Goal: Task Accomplishment & Management: Use online tool/utility

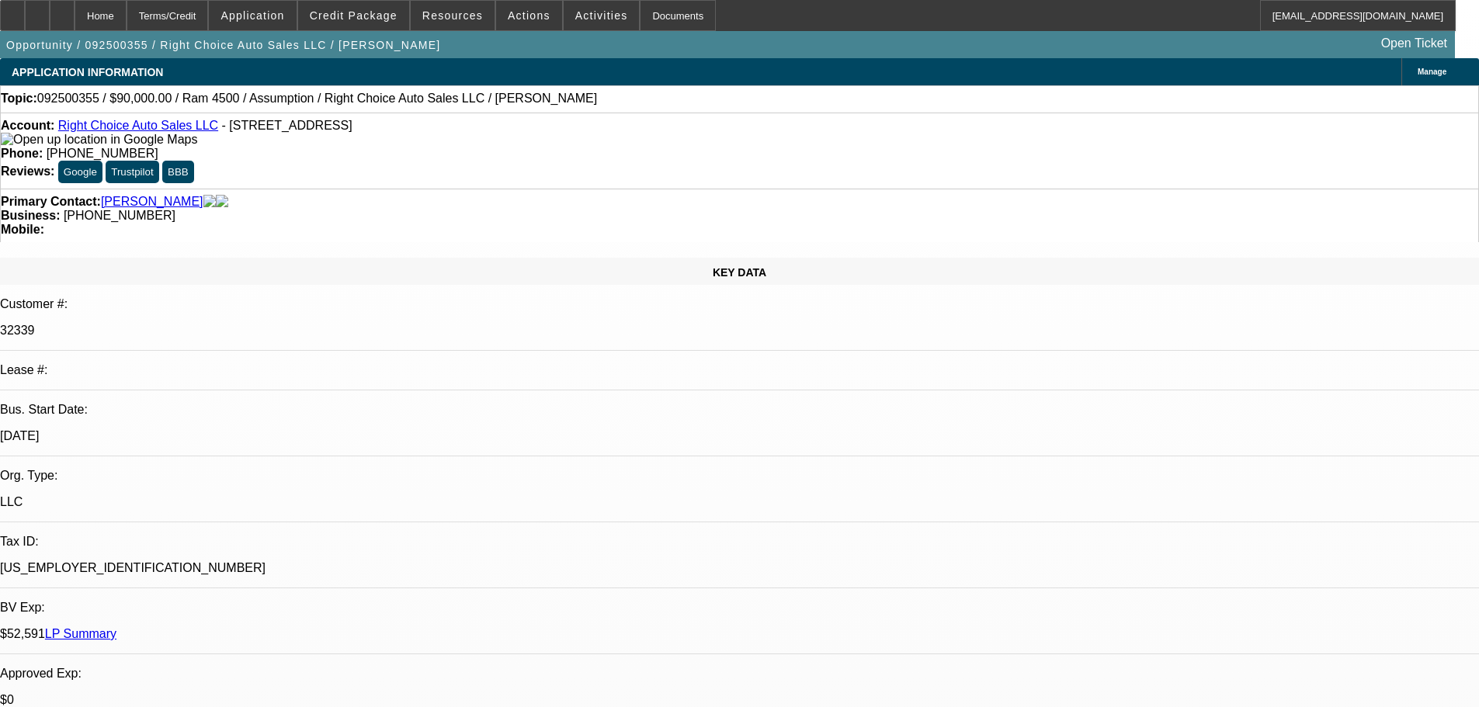
select select "0"
select select "2"
select select "0.1"
select select "4"
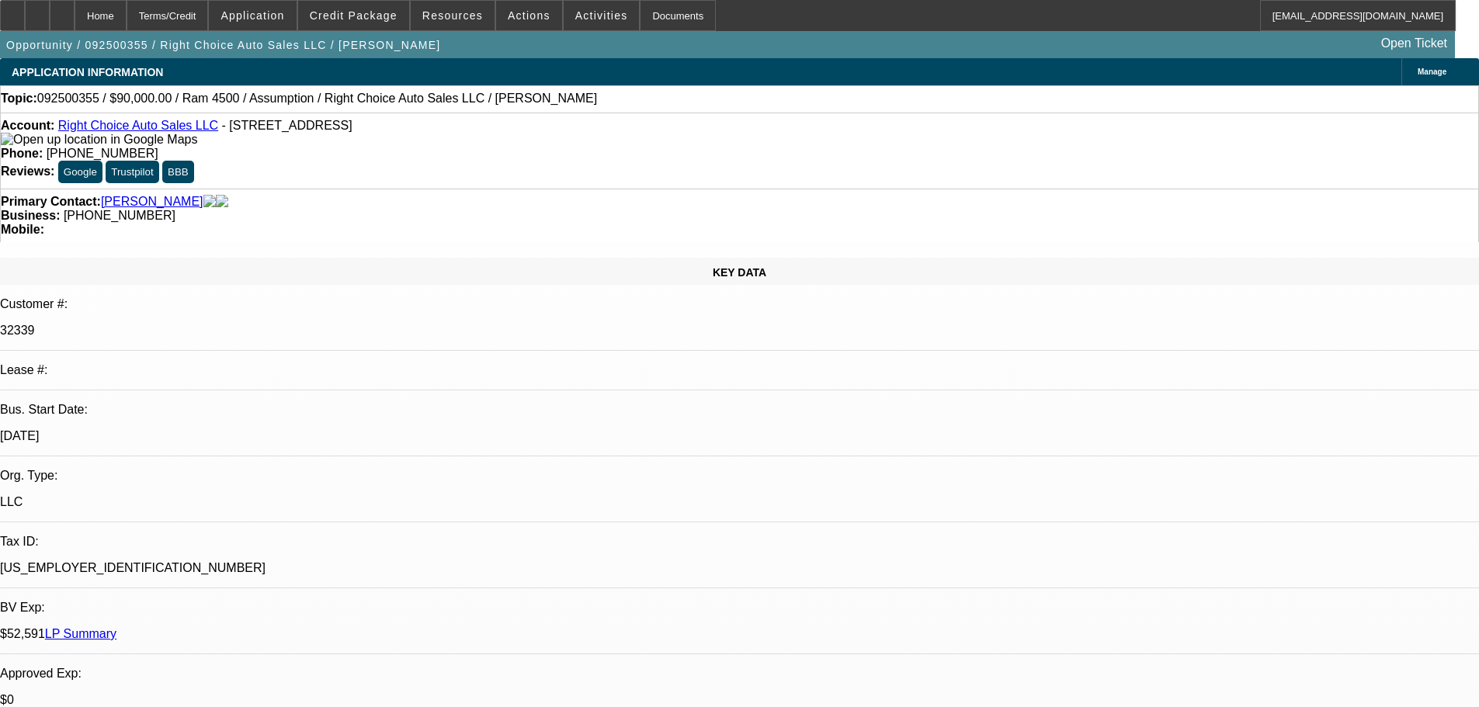
select select "0"
select select "2"
select select "0.1"
select select "4"
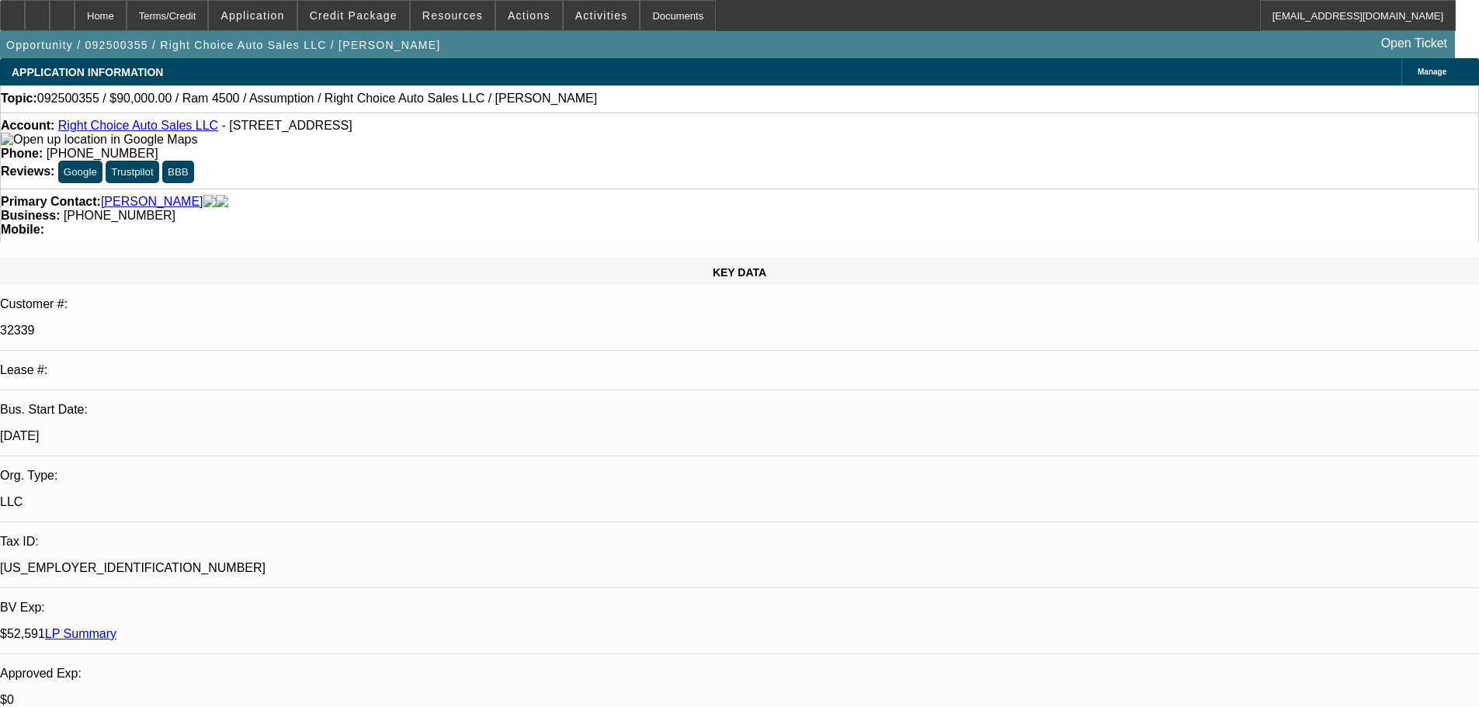
scroll to position [78, 0]
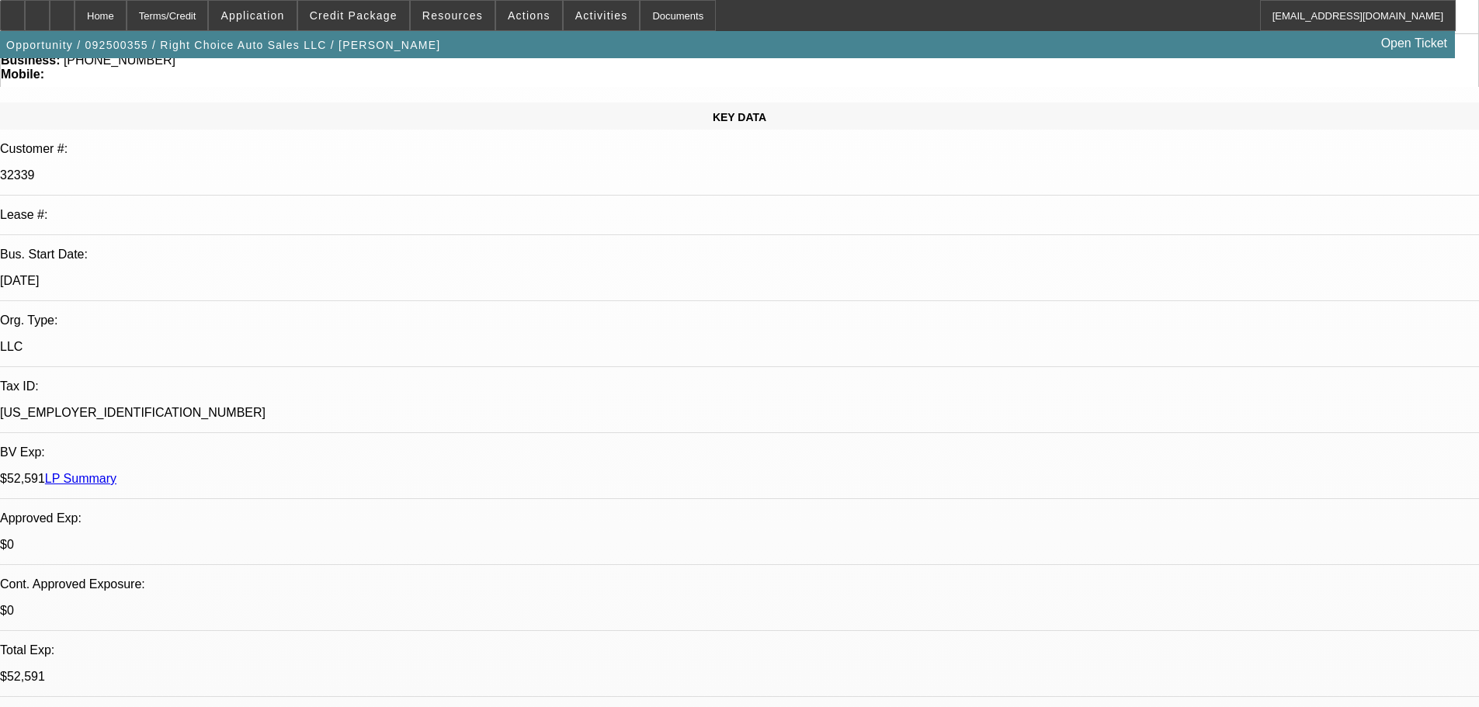
scroll to position [233, 0]
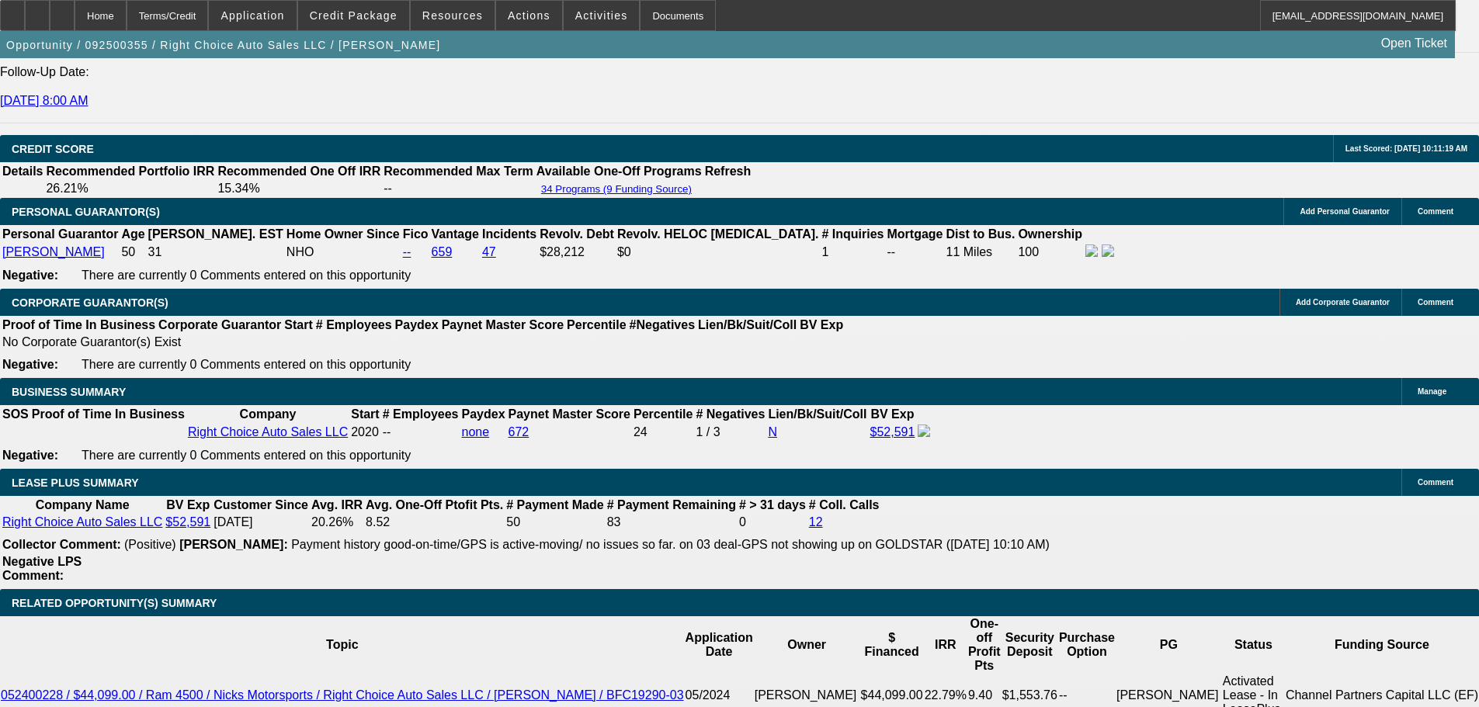
scroll to position [2173, 0]
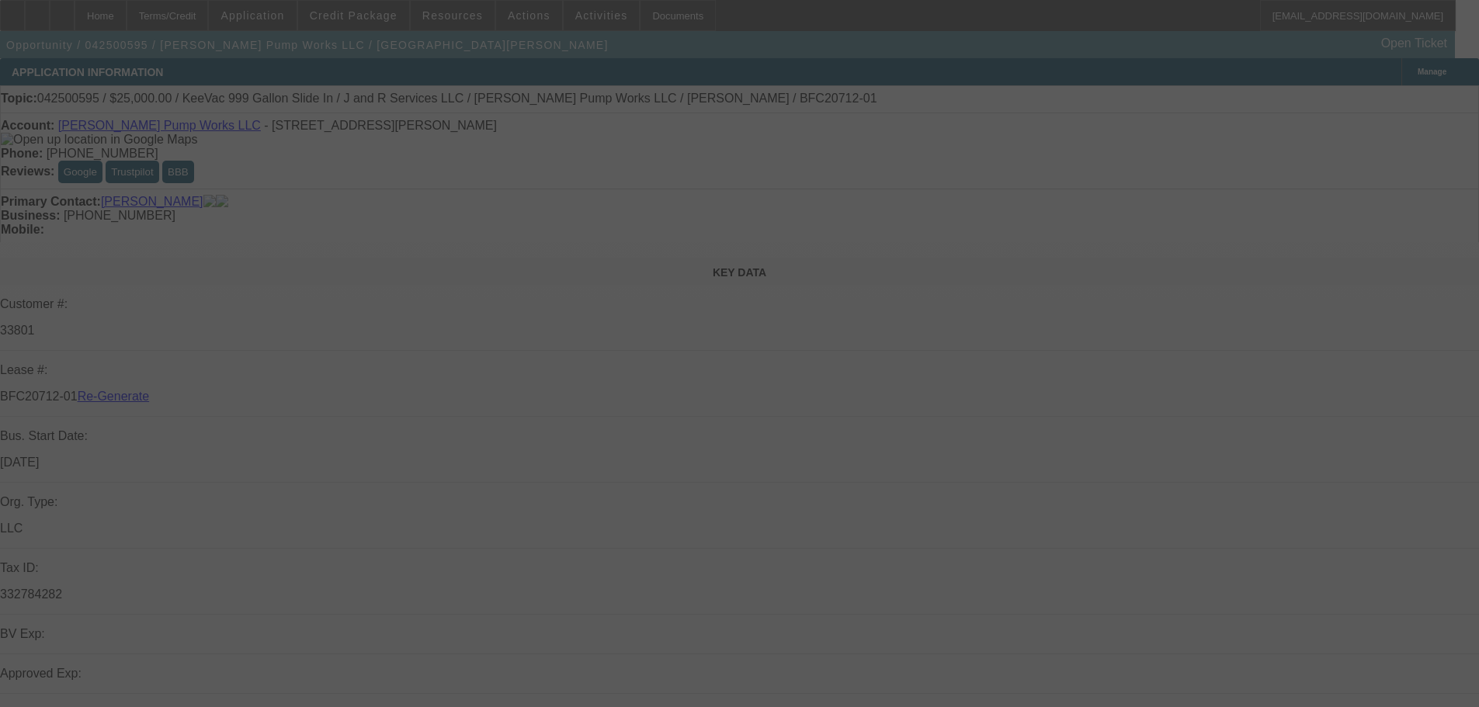
select select "4"
select select "0"
select select "2"
select select "0"
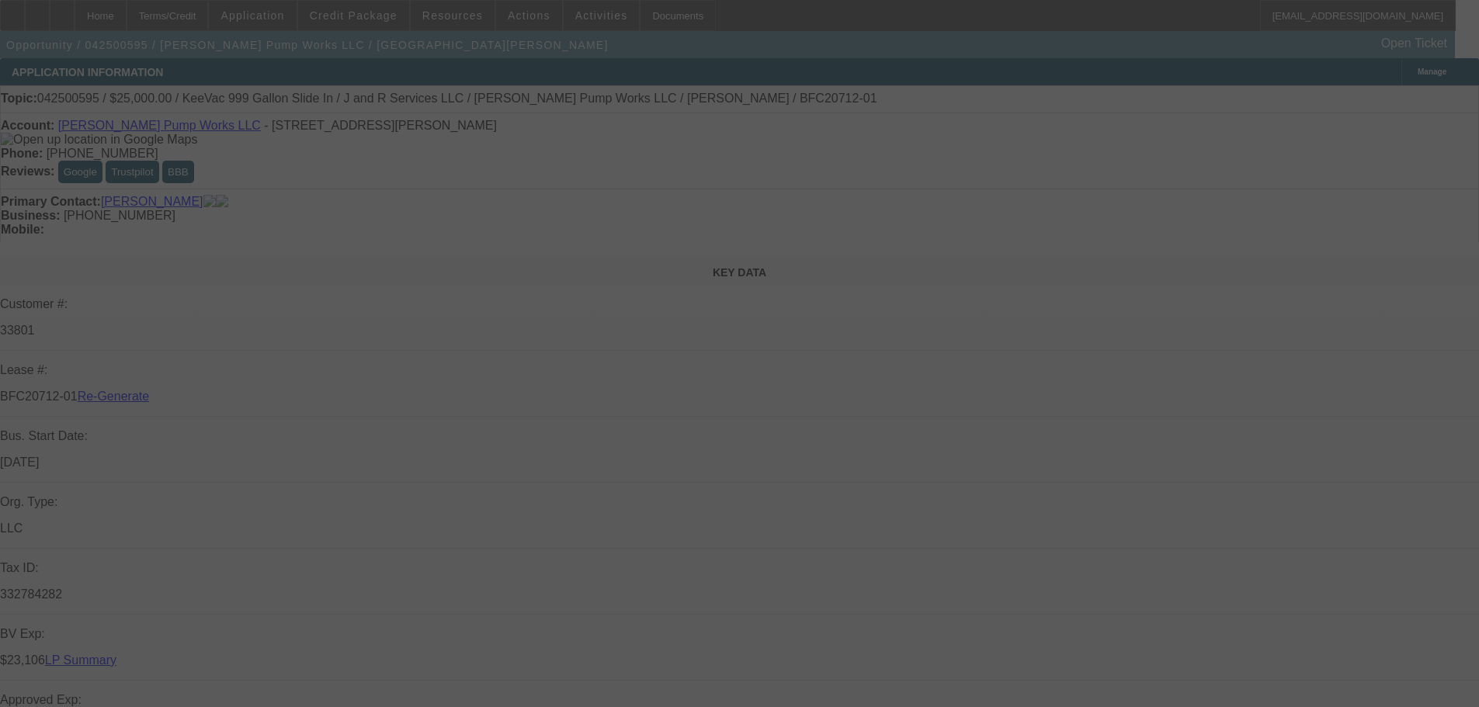
select select "6"
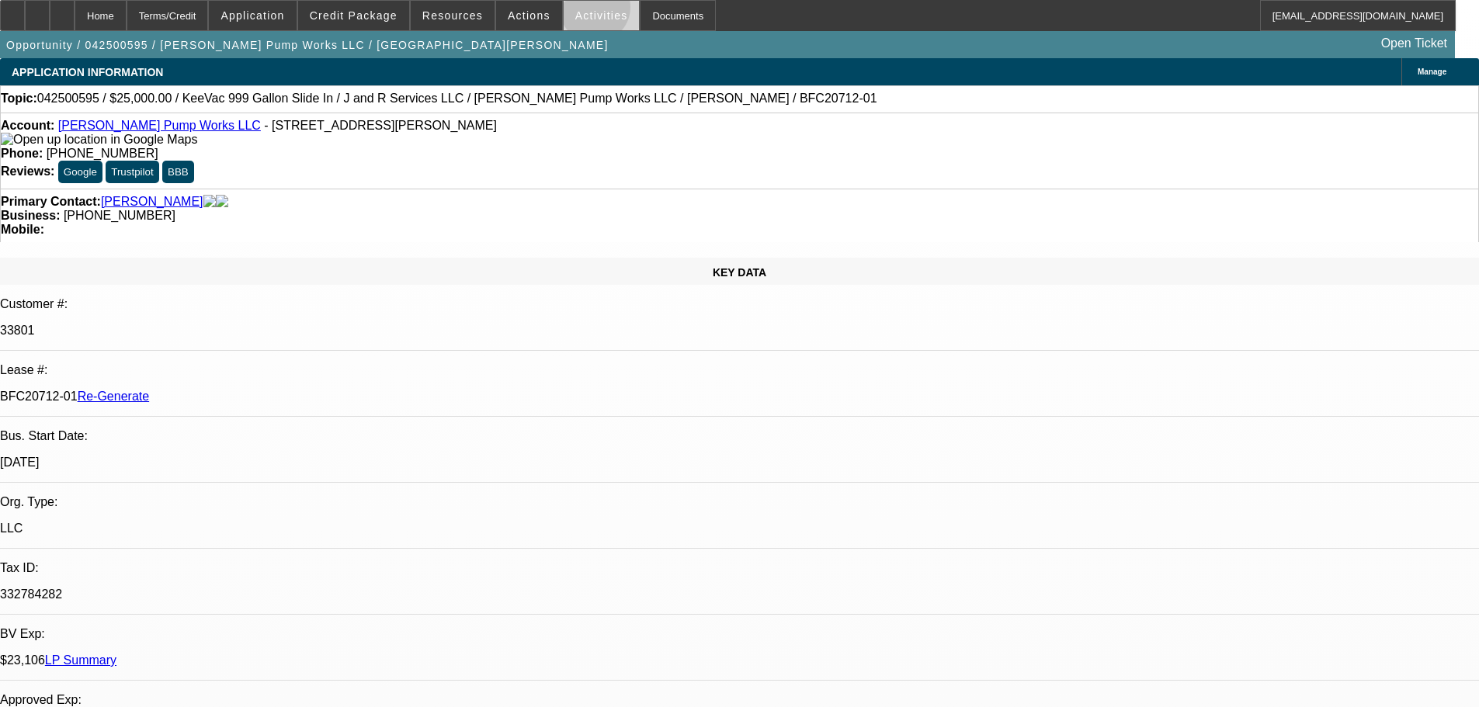
click at [578, 11] on span "Activities" at bounding box center [601, 15] width 53 height 12
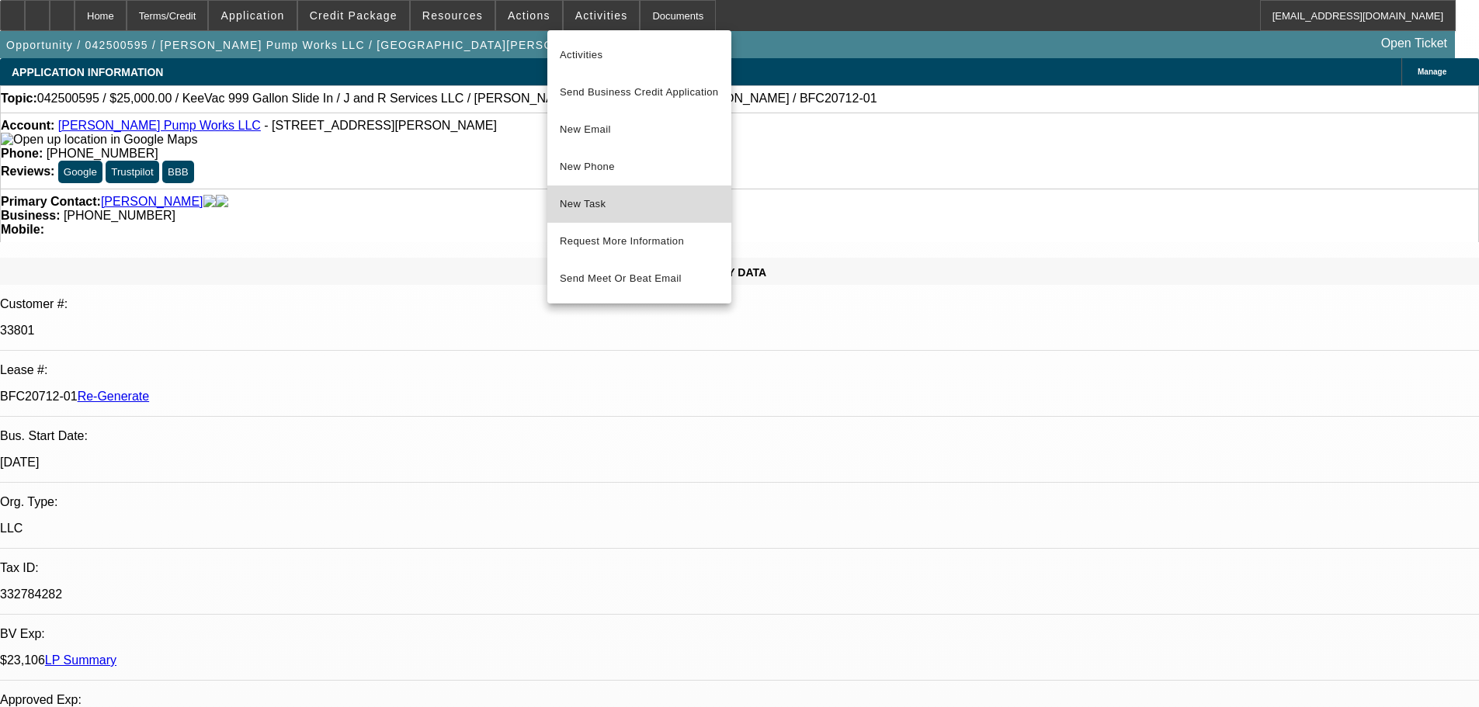
click at [623, 215] on button "New Task" at bounding box center [639, 203] width 184 height 37
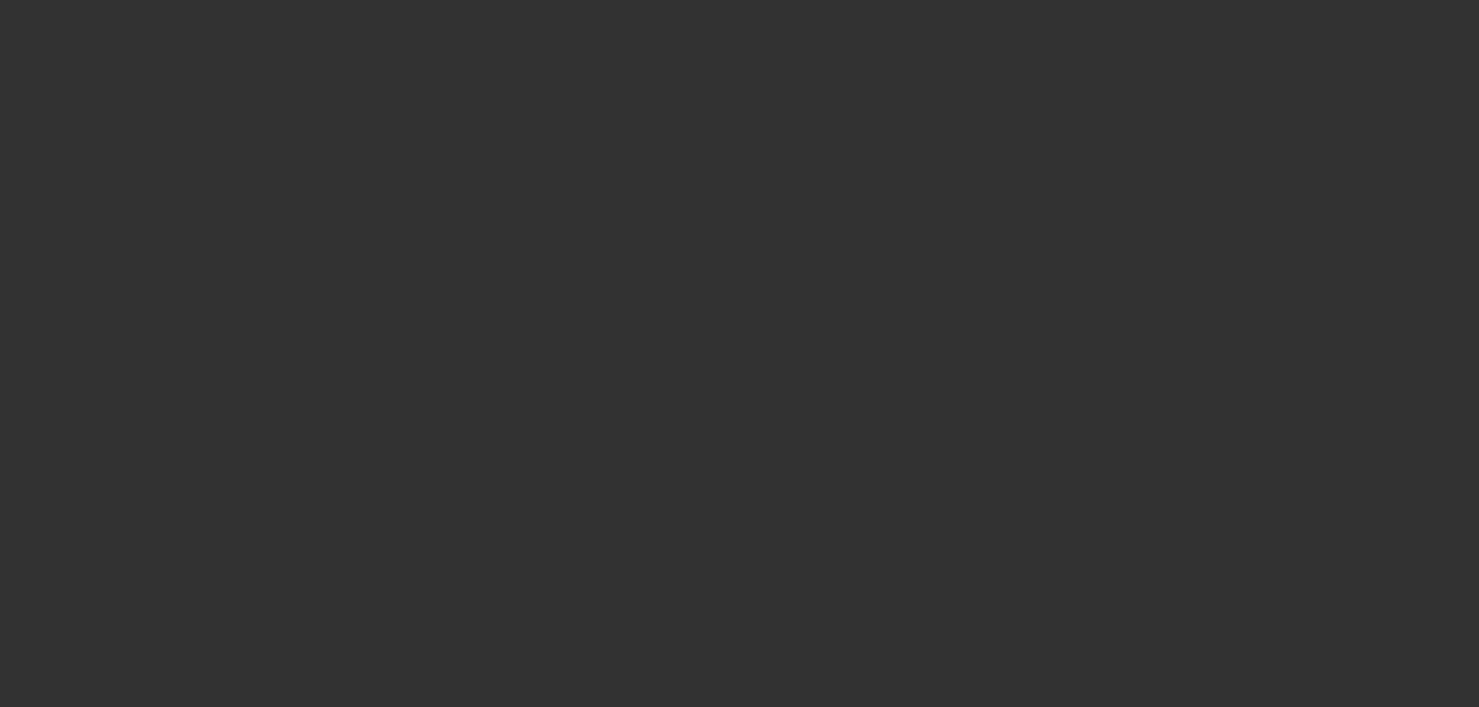
select select "4"
select select "0"
select select "3"
select select "0"
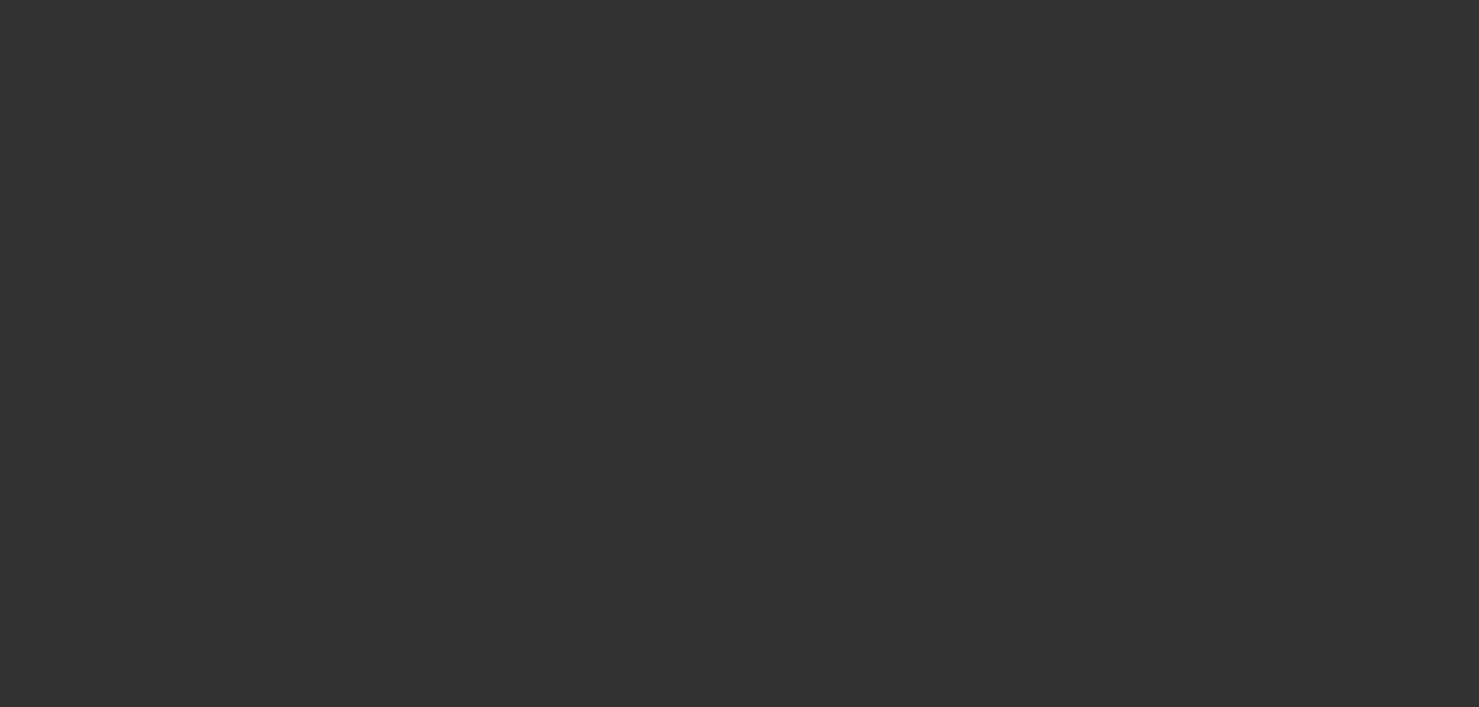
select select "6"
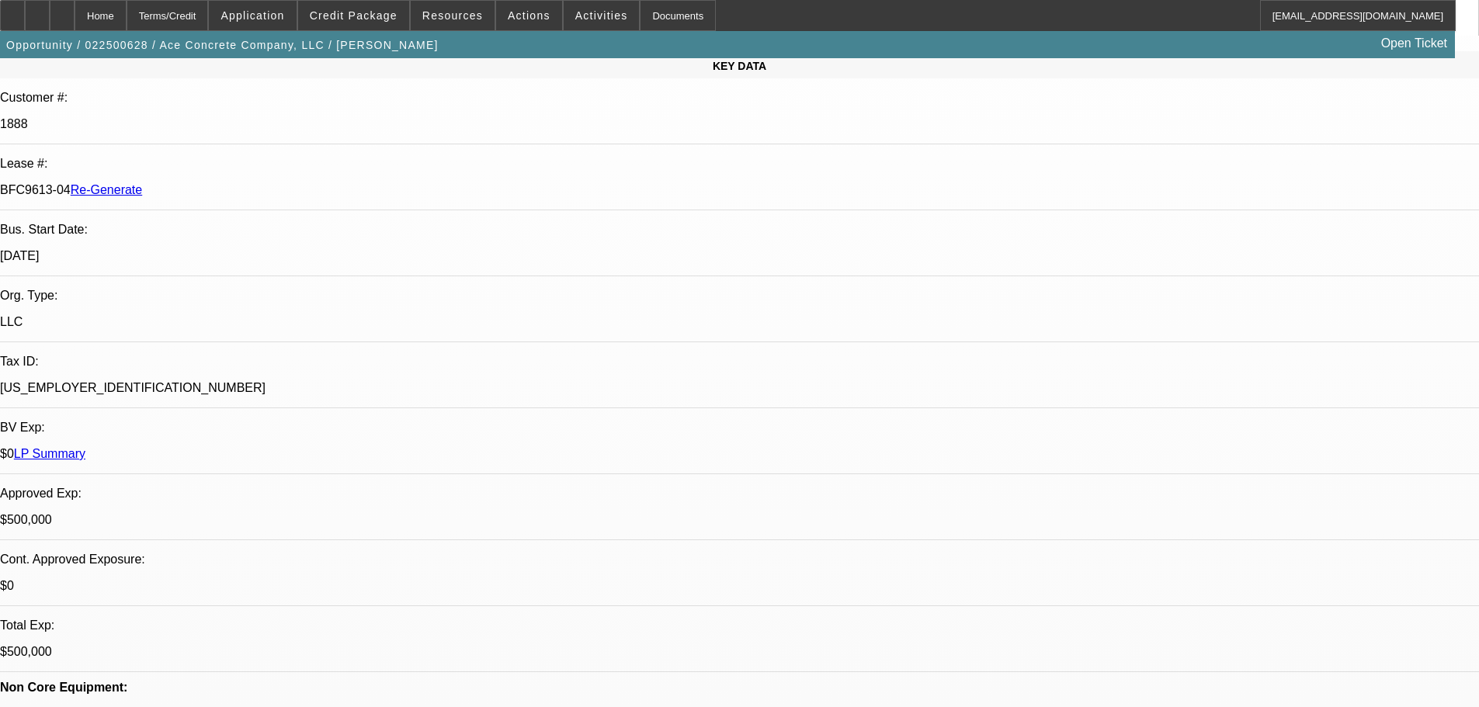
scroll to position [49, 0]
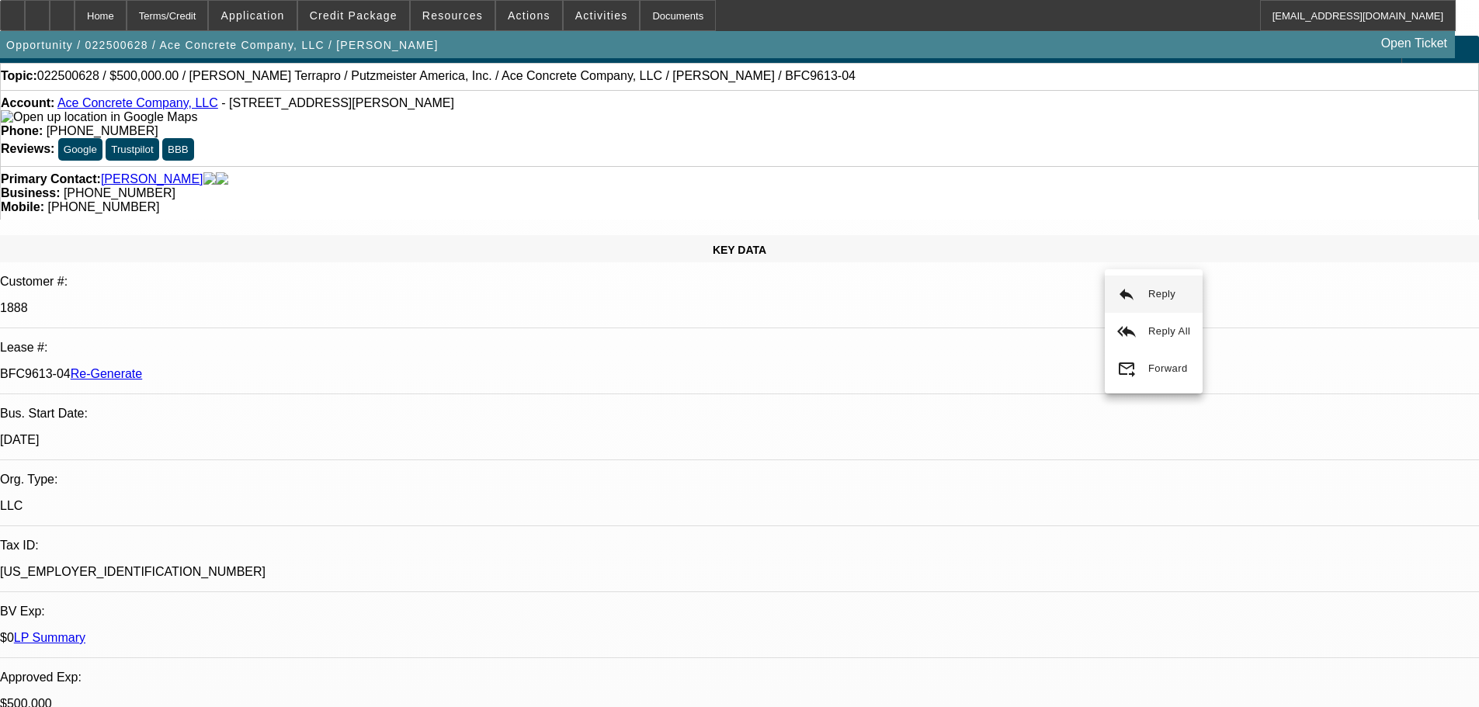
scroll to position [0, 0]
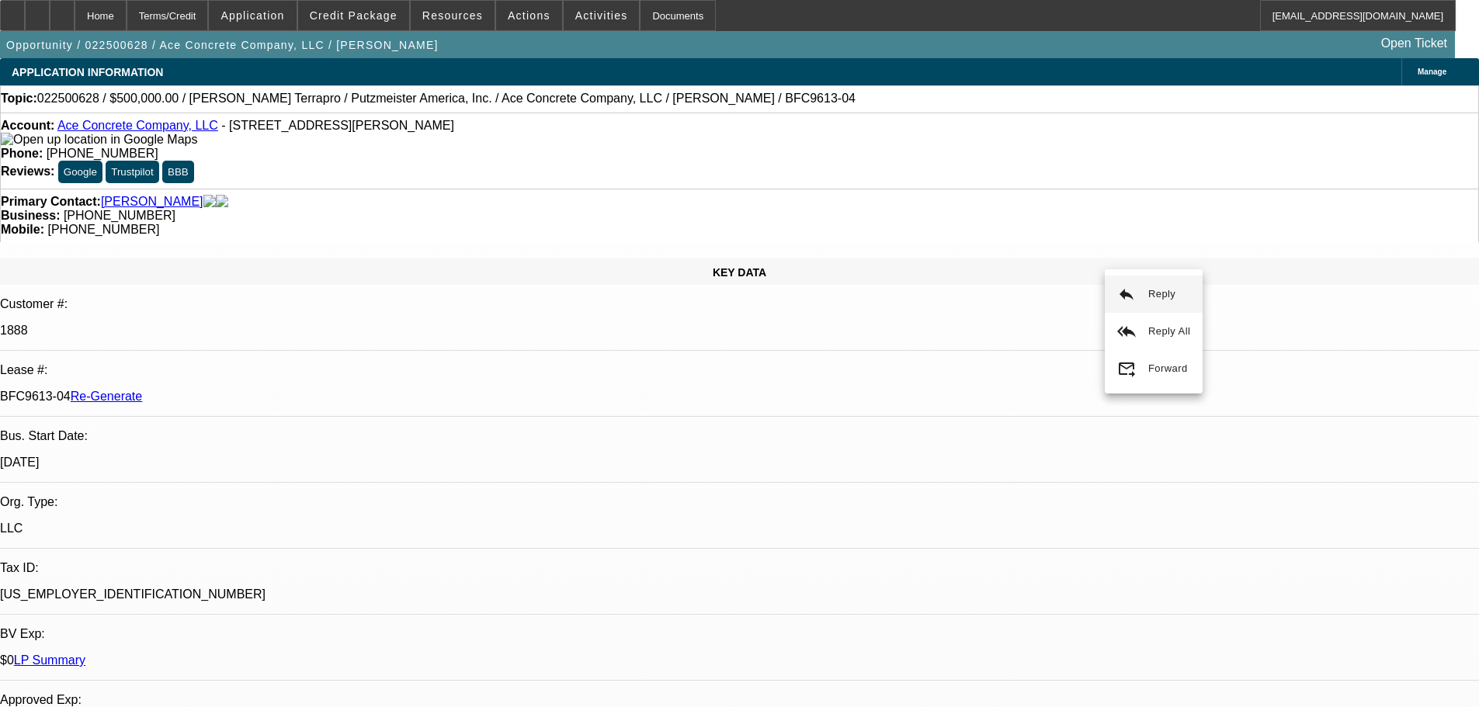
click at [603, 12] on span at bounding box center [601, 15] width 76 height 37
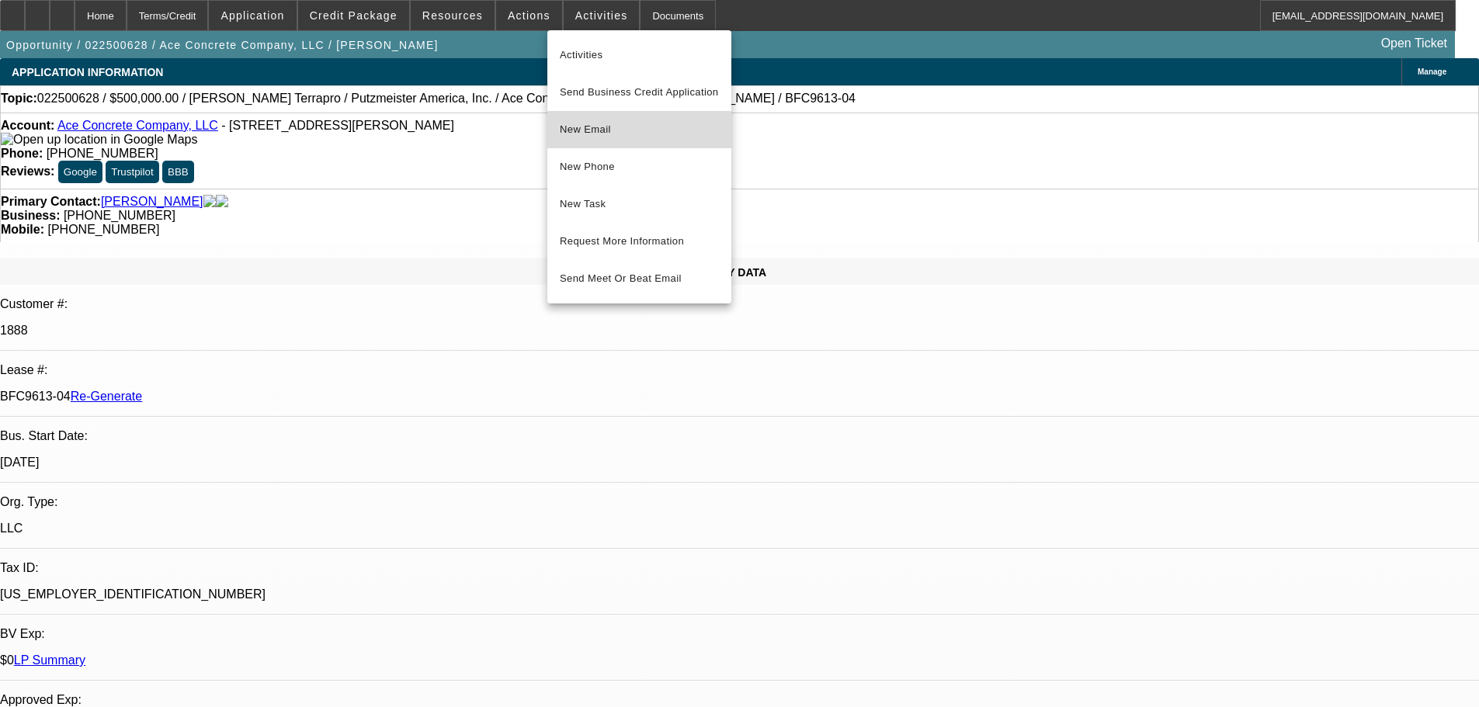
click at [591, 139] on button "New Email" at bounding box center [639, 129] width 184 height 37
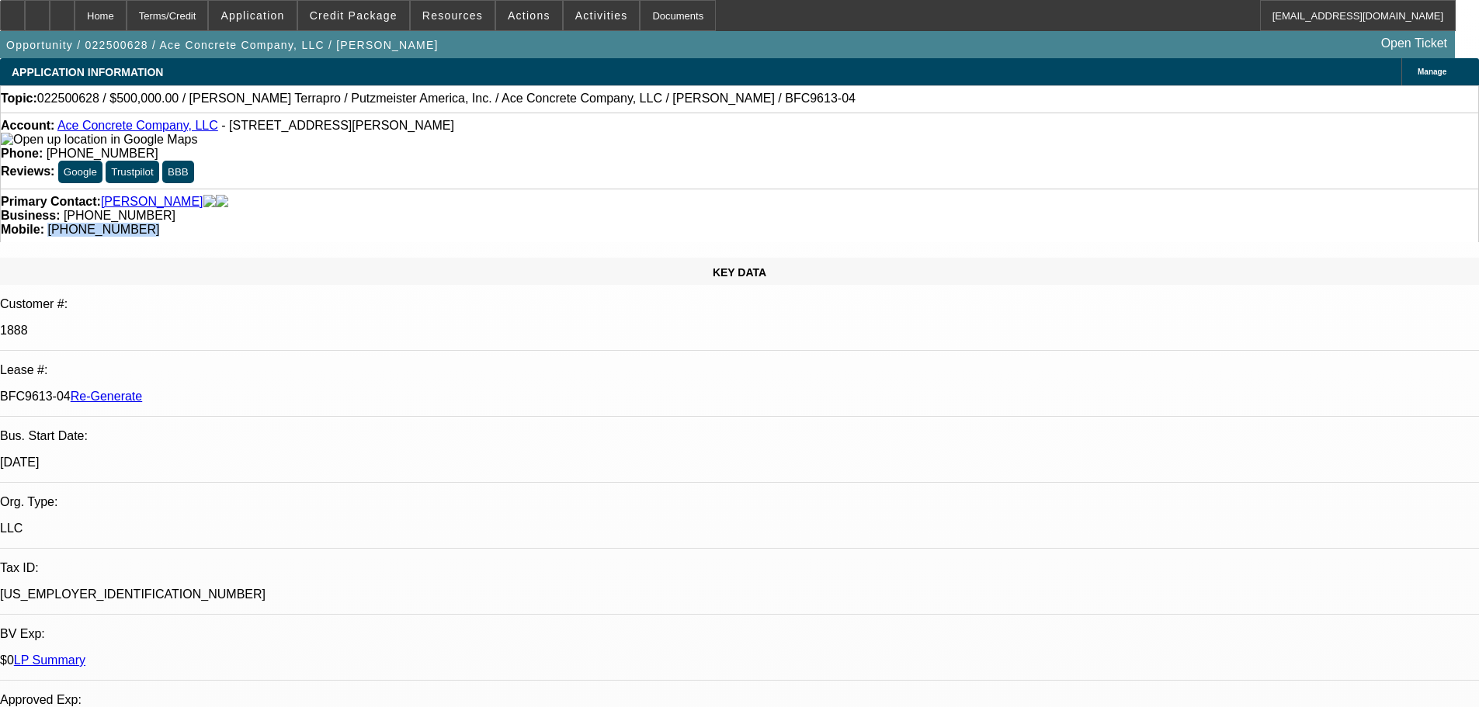
drag, startPoint x: 858, startPoint y: 165, endPoint x: 782, endPoint y: 176, distance: 77.6
click at [782, 223] on div "Mobile: (608) 214-4302" at bounding box center [739, 230] width 1477 height 14
copy span "(608) 214-4302"
drag, startPoint x: 634, startPoint y: 170, endPoint x: 554, endPoint y: 175, distance: 80.1
click at [554, 209] on div "Business: (608) 439-5349" at bounding box center [739, 216] width 1477 height 14
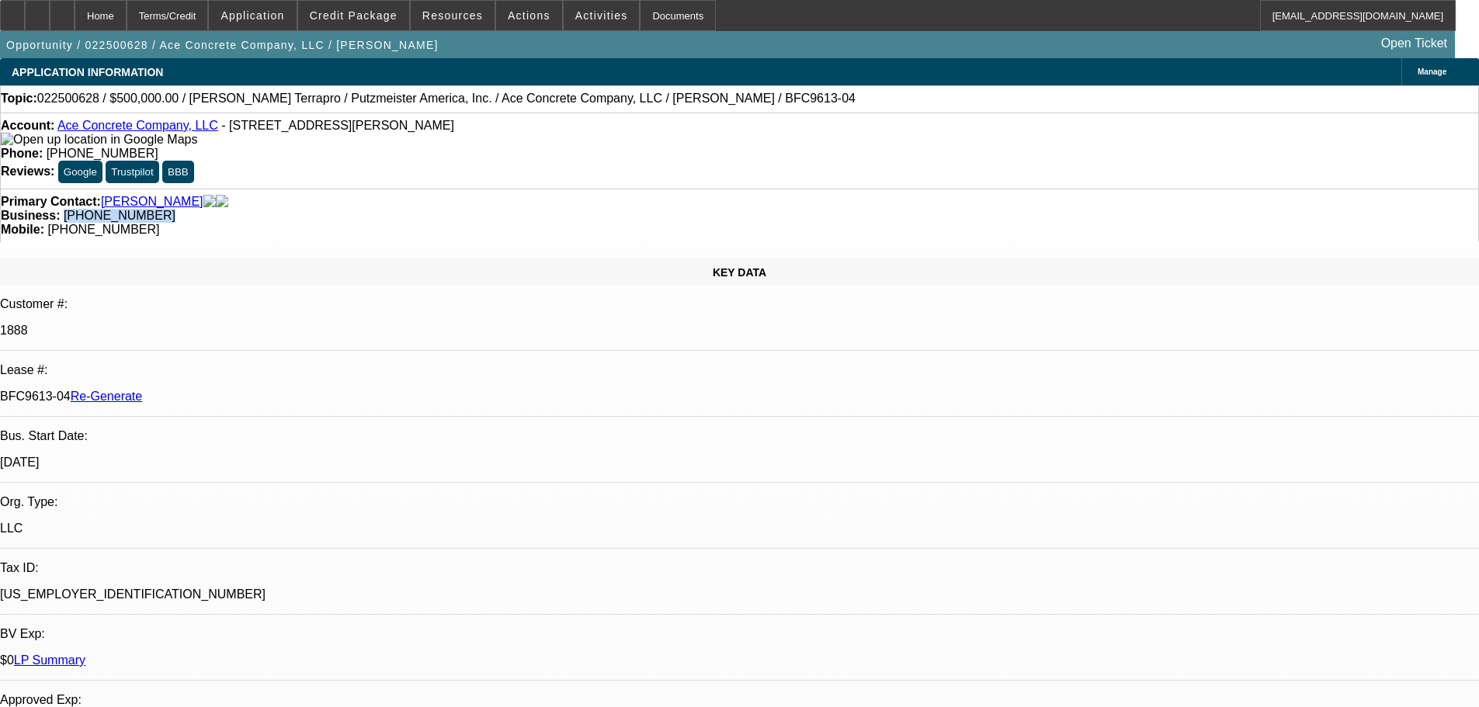
copy span "(608) 439-5349"
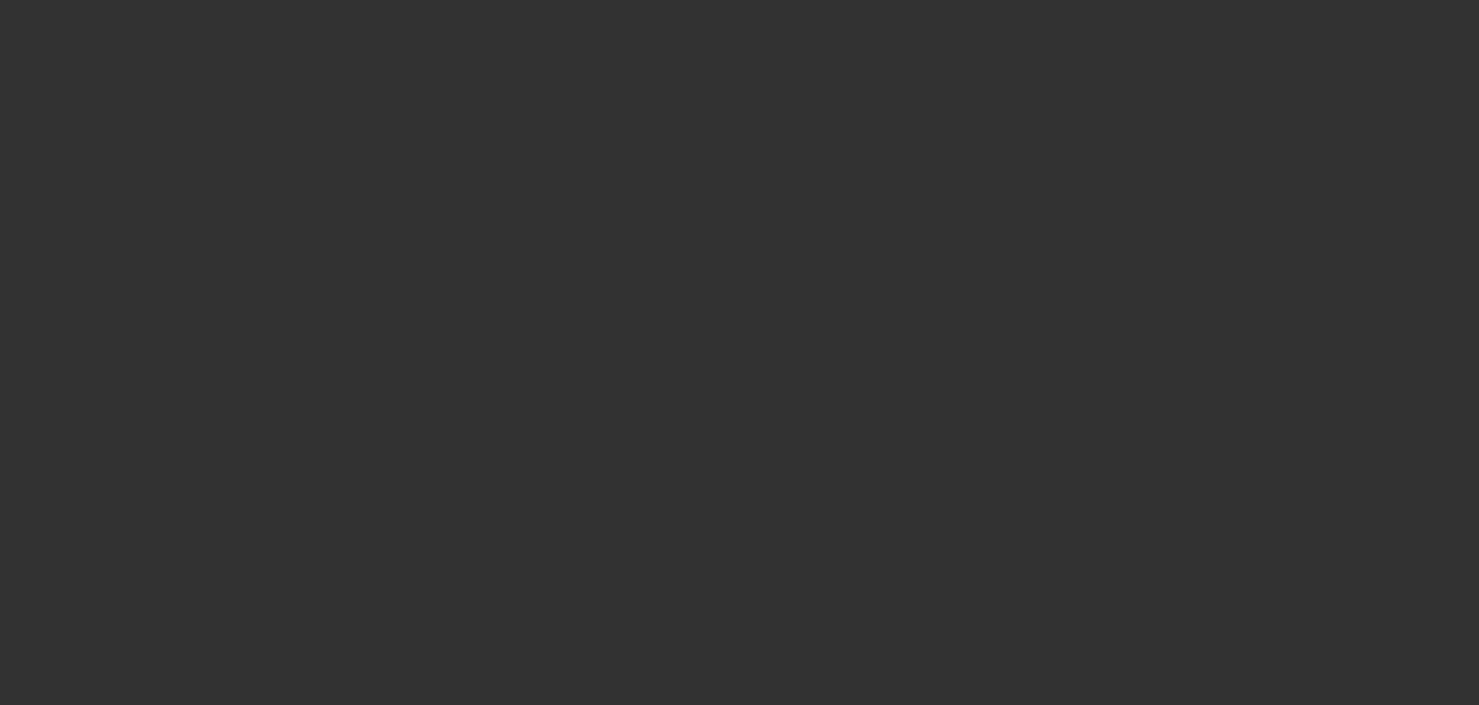
select select "4"
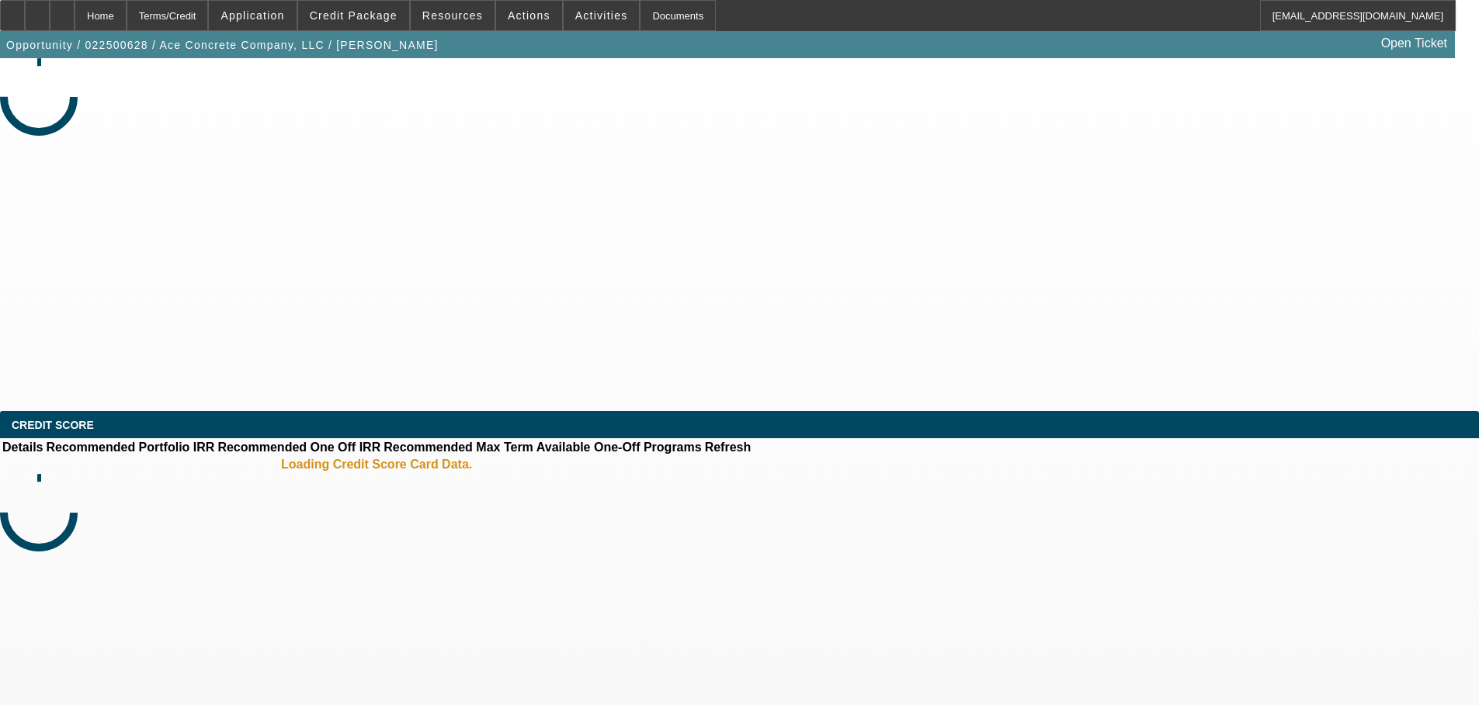
select select "0"
select select "3"
select select "0"
select select "6"
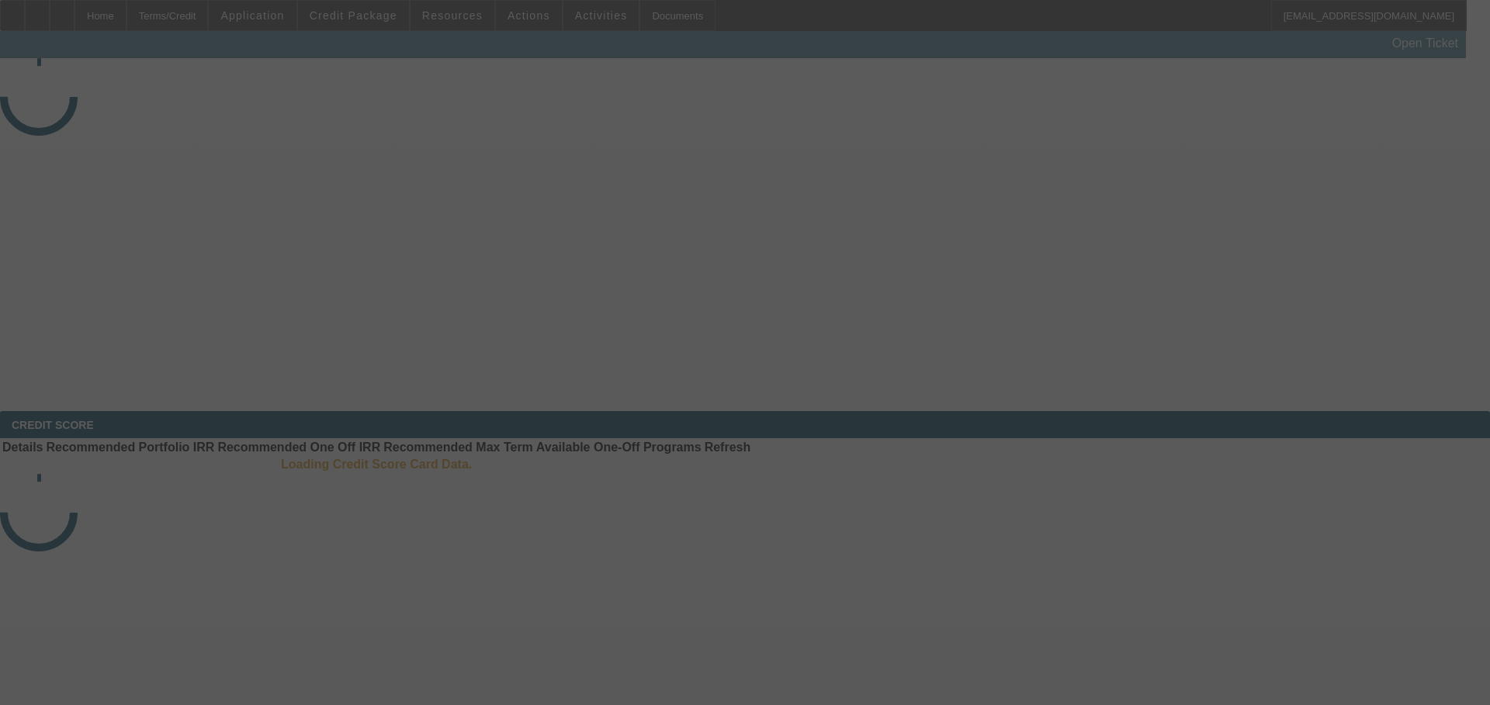
select select "4"
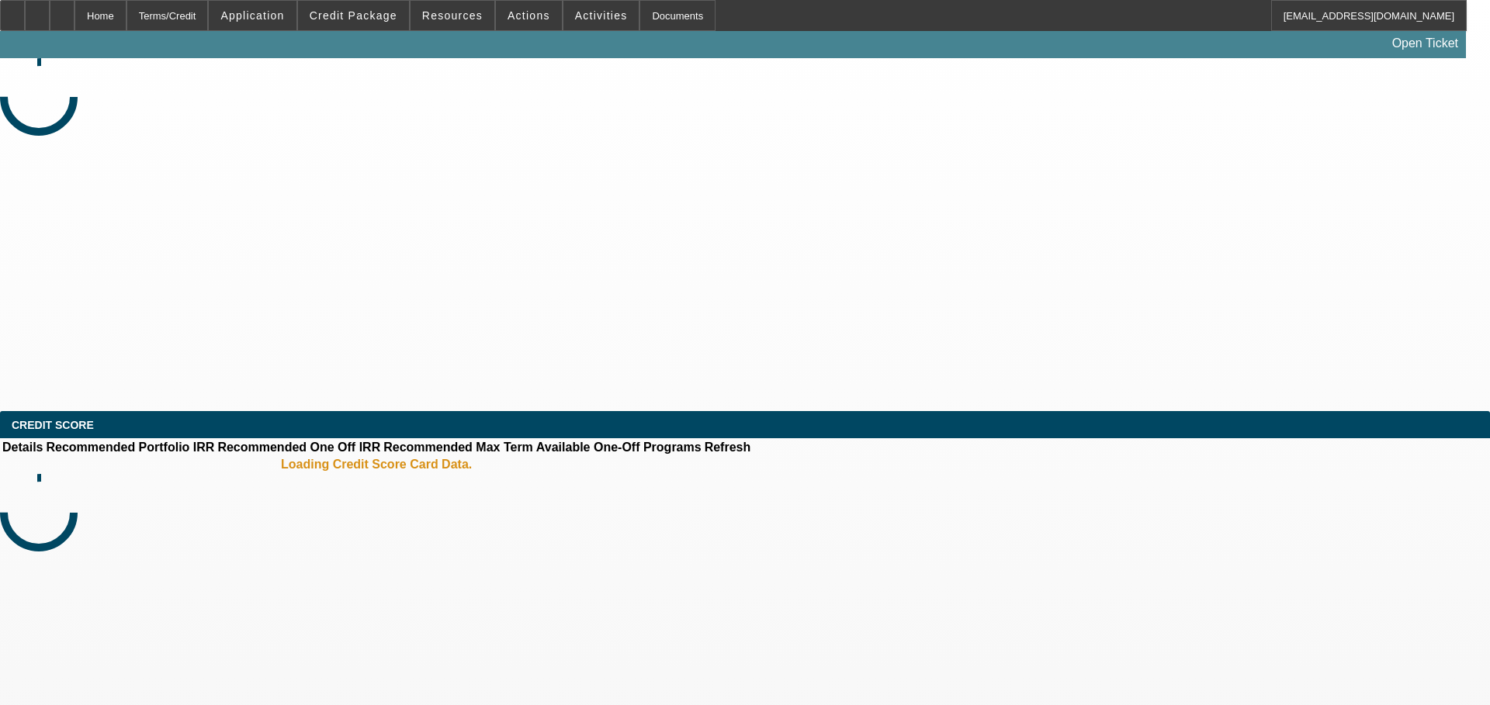
select select "0"
select select "2"
select select "0"
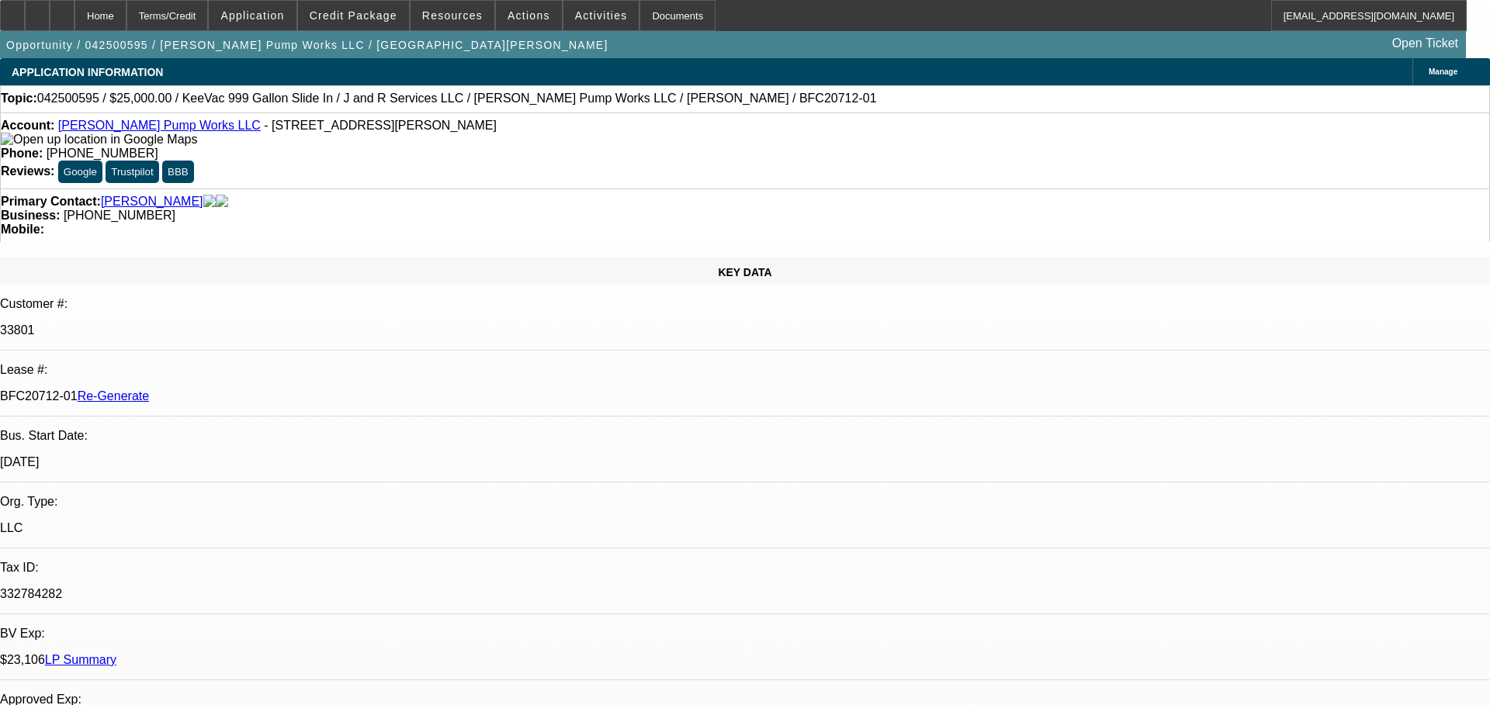
select select "1"
select select "2"
select select "6"
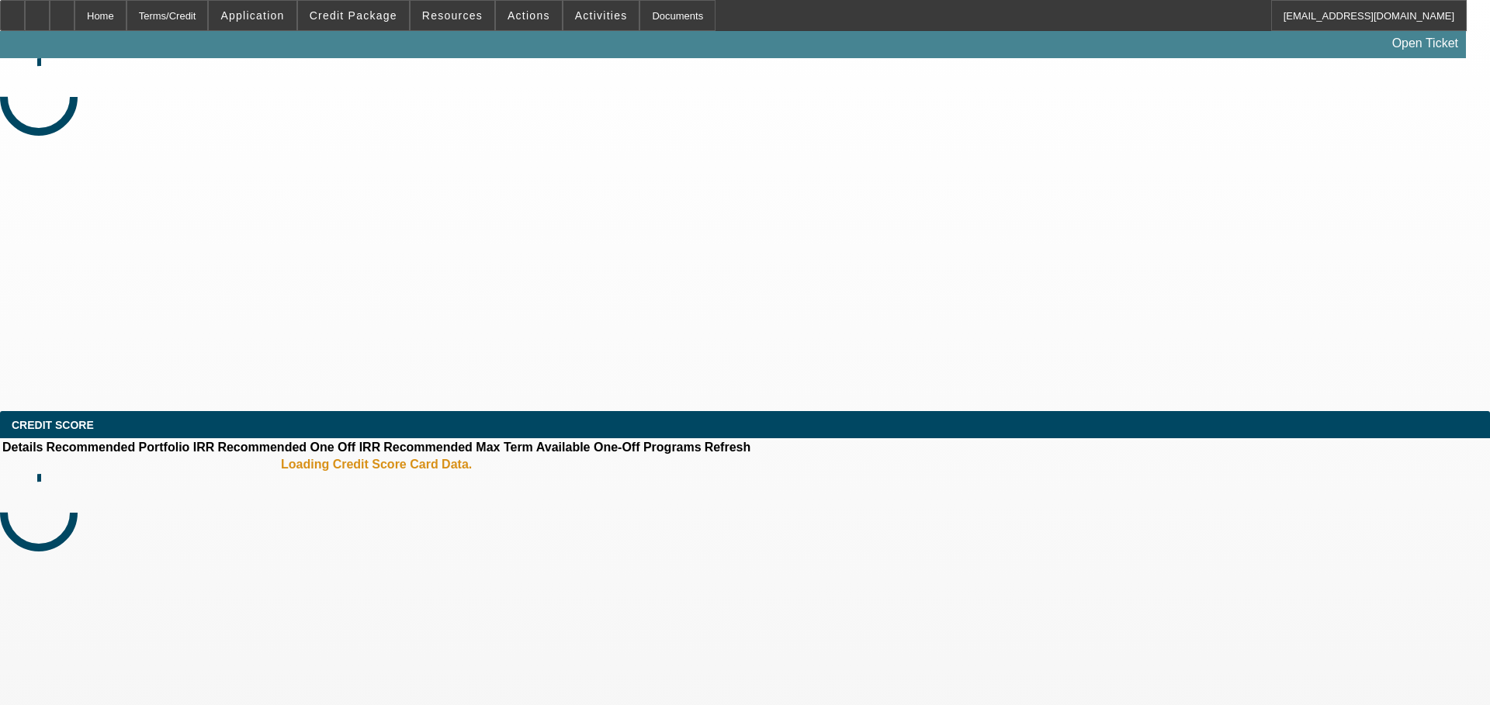
select select "4"
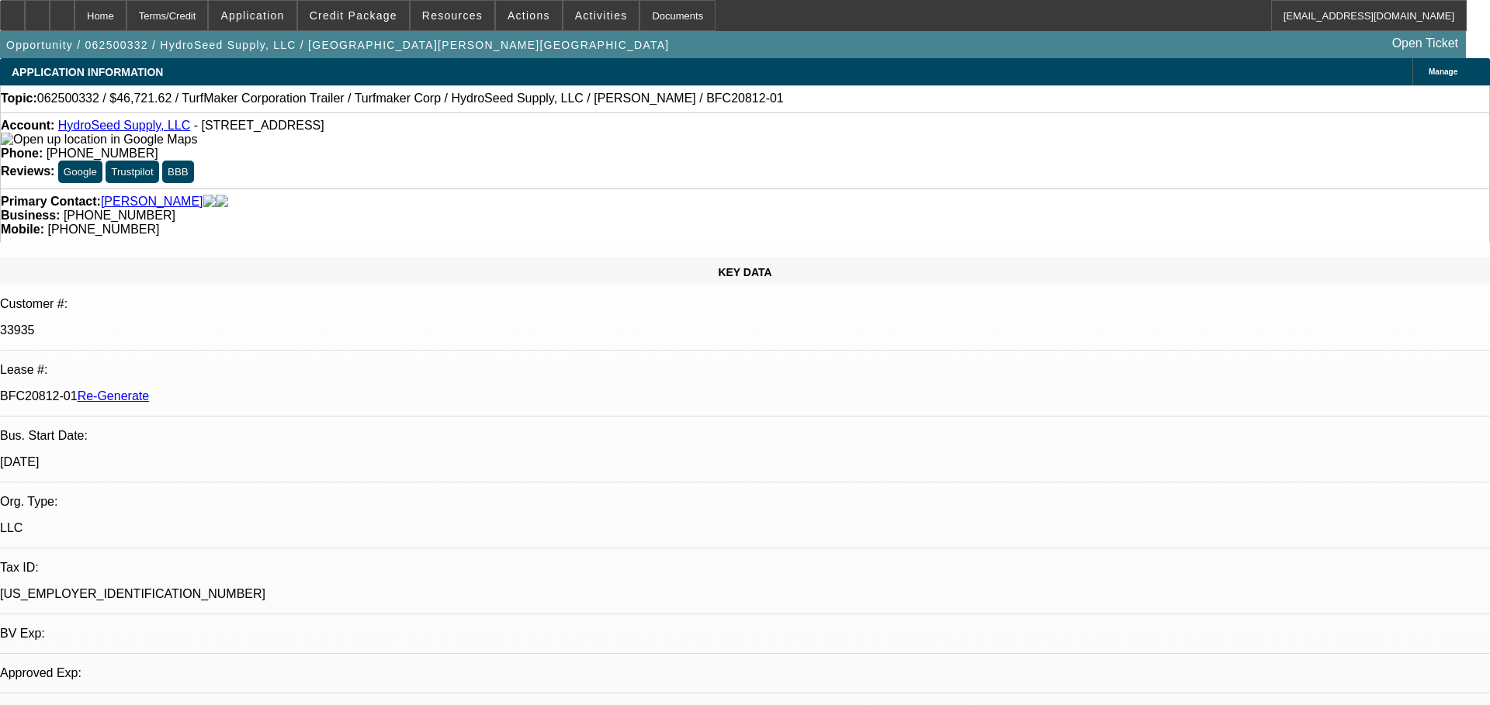
select select "0"
select select "6"
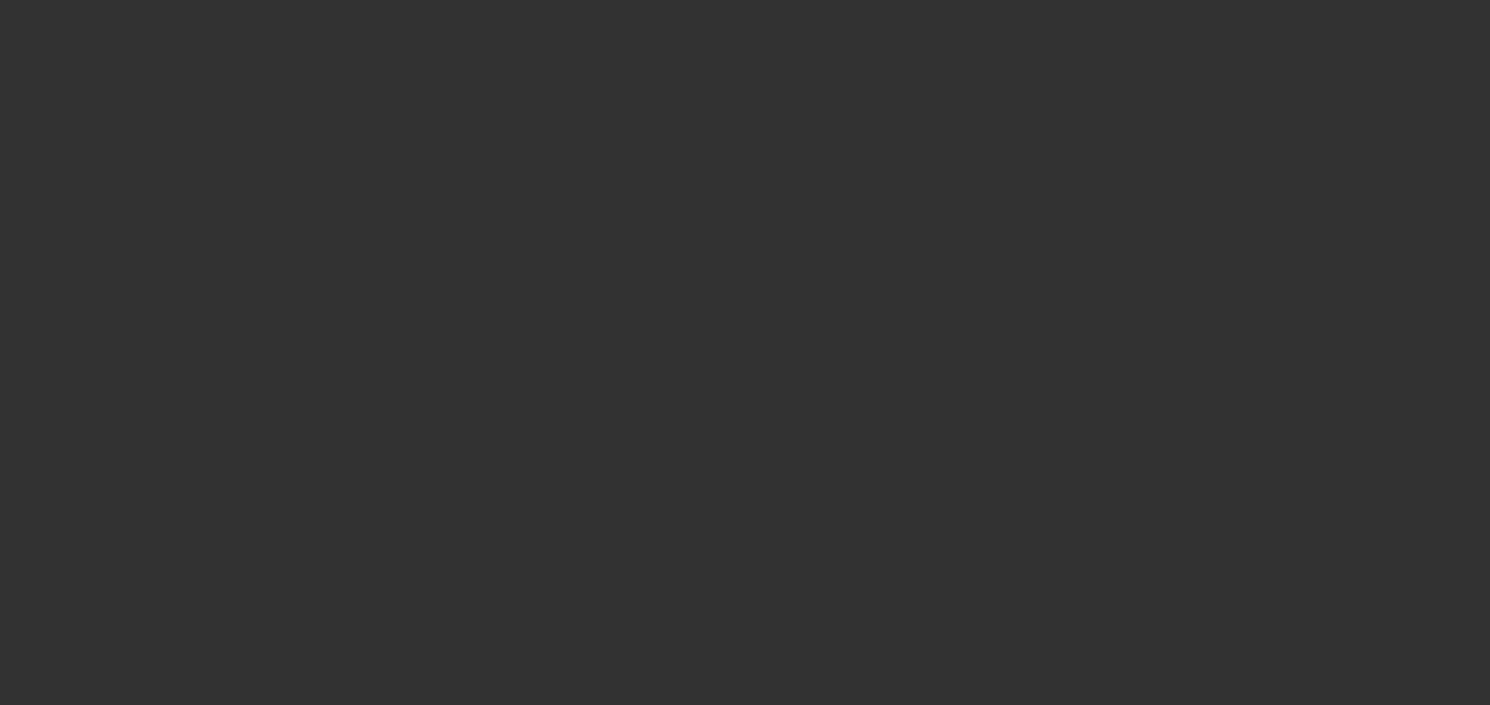
select select "4"
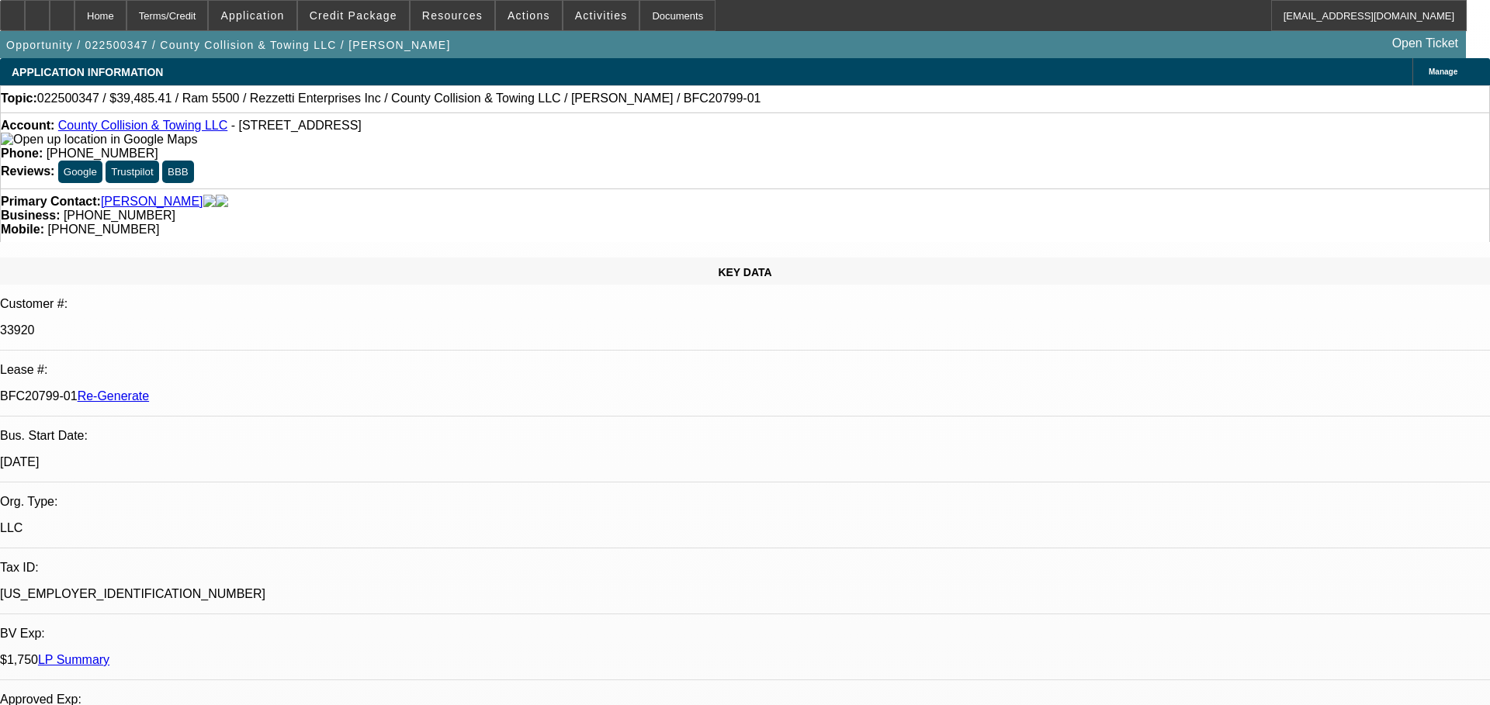
select select "0"
select select "0.1"
select select "4"
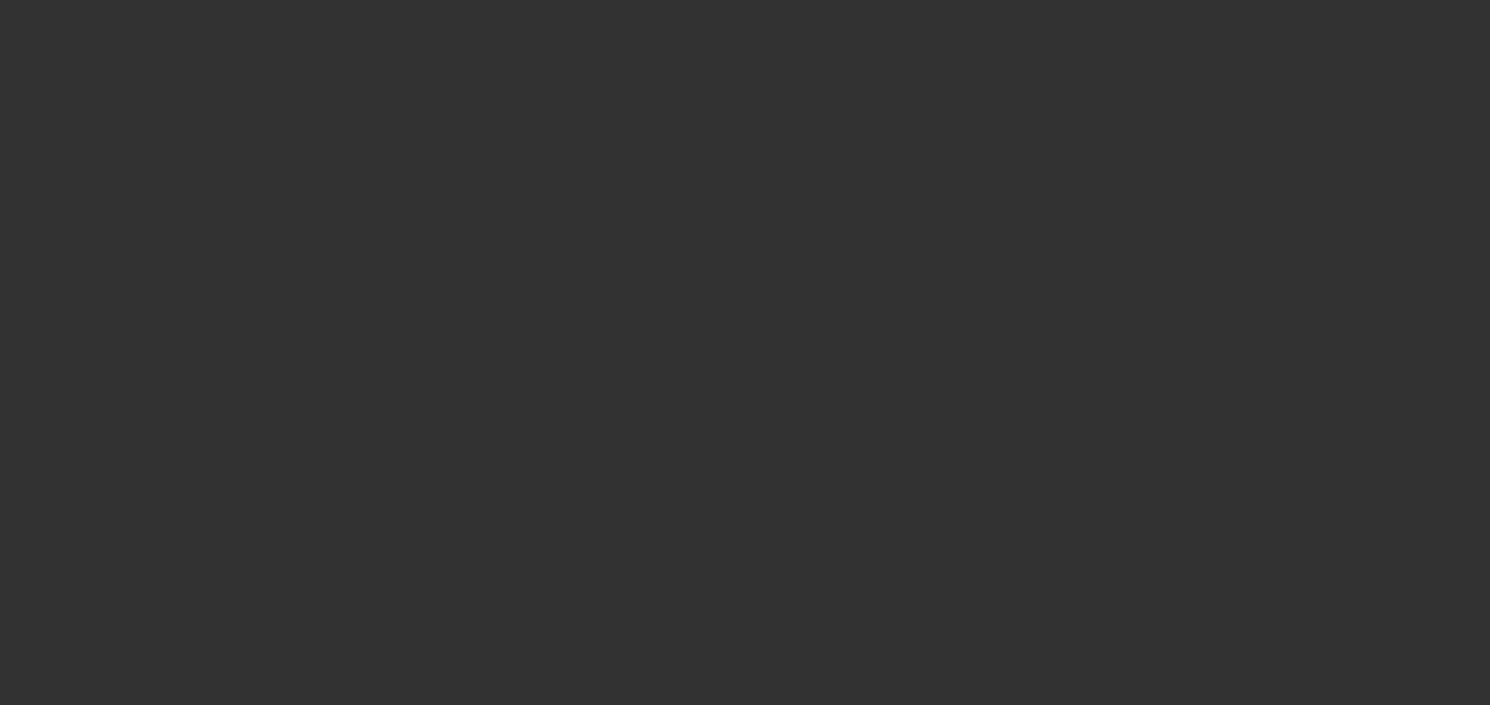
select select "4"
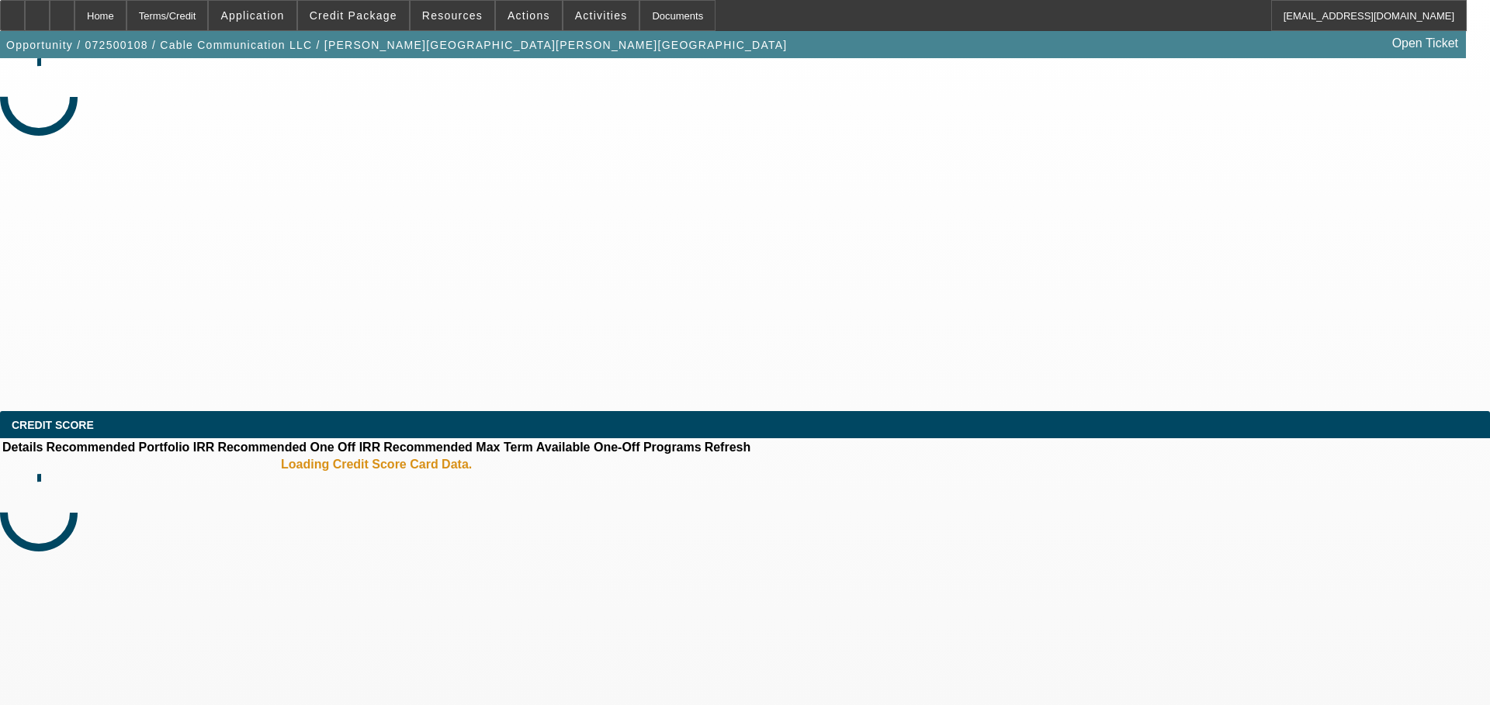
select select "0"
select select "2"
select select "0"
select select "6"
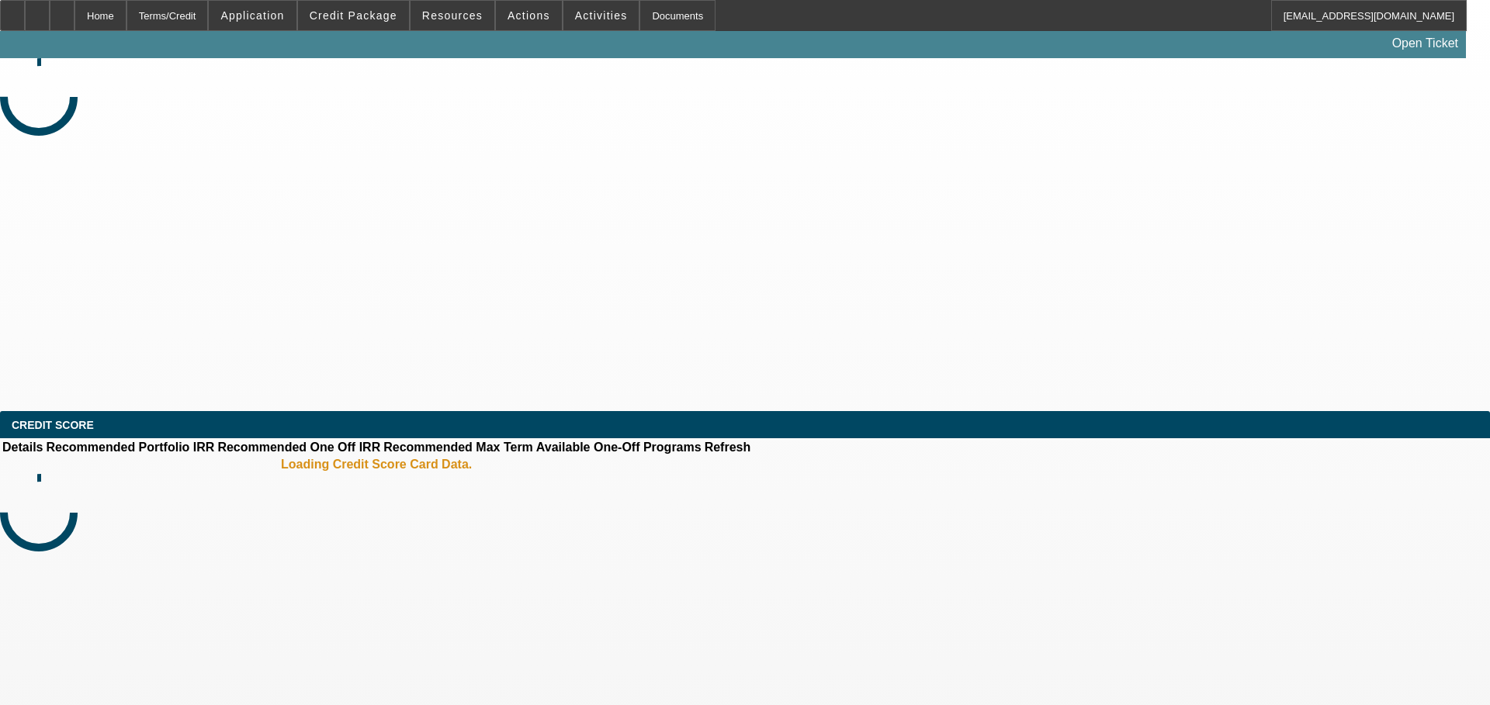
select select "3"
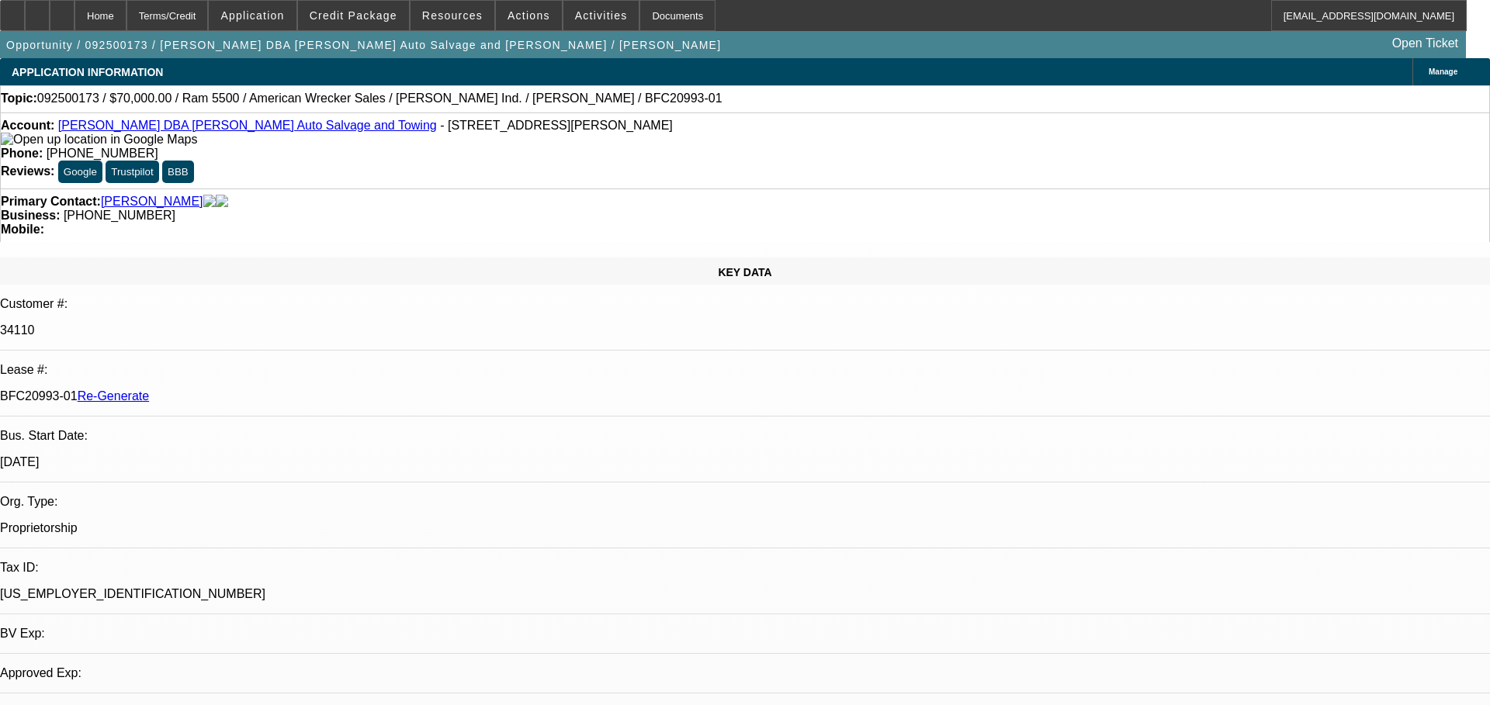
select select "0"
select select "2"
select select "0"
select select "1"
select select "2"
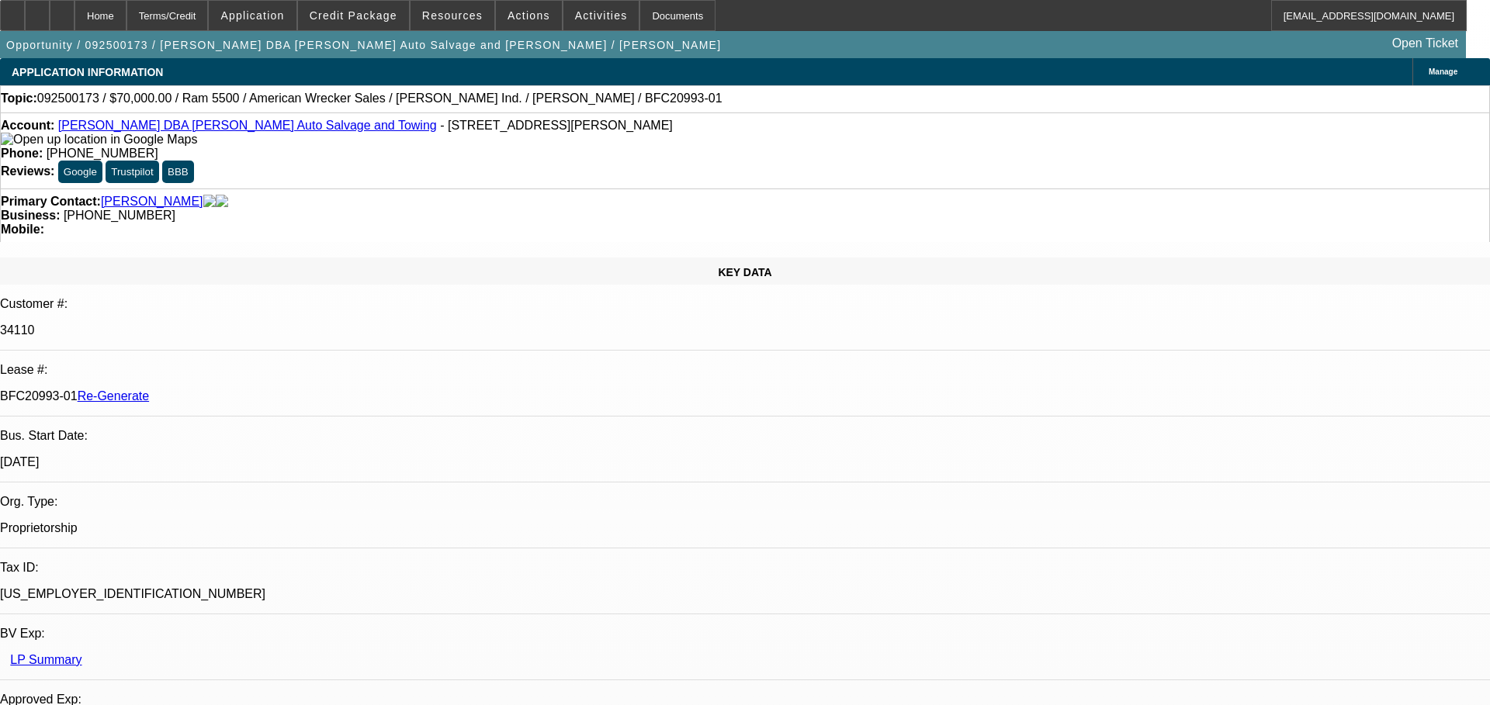
select select "2"
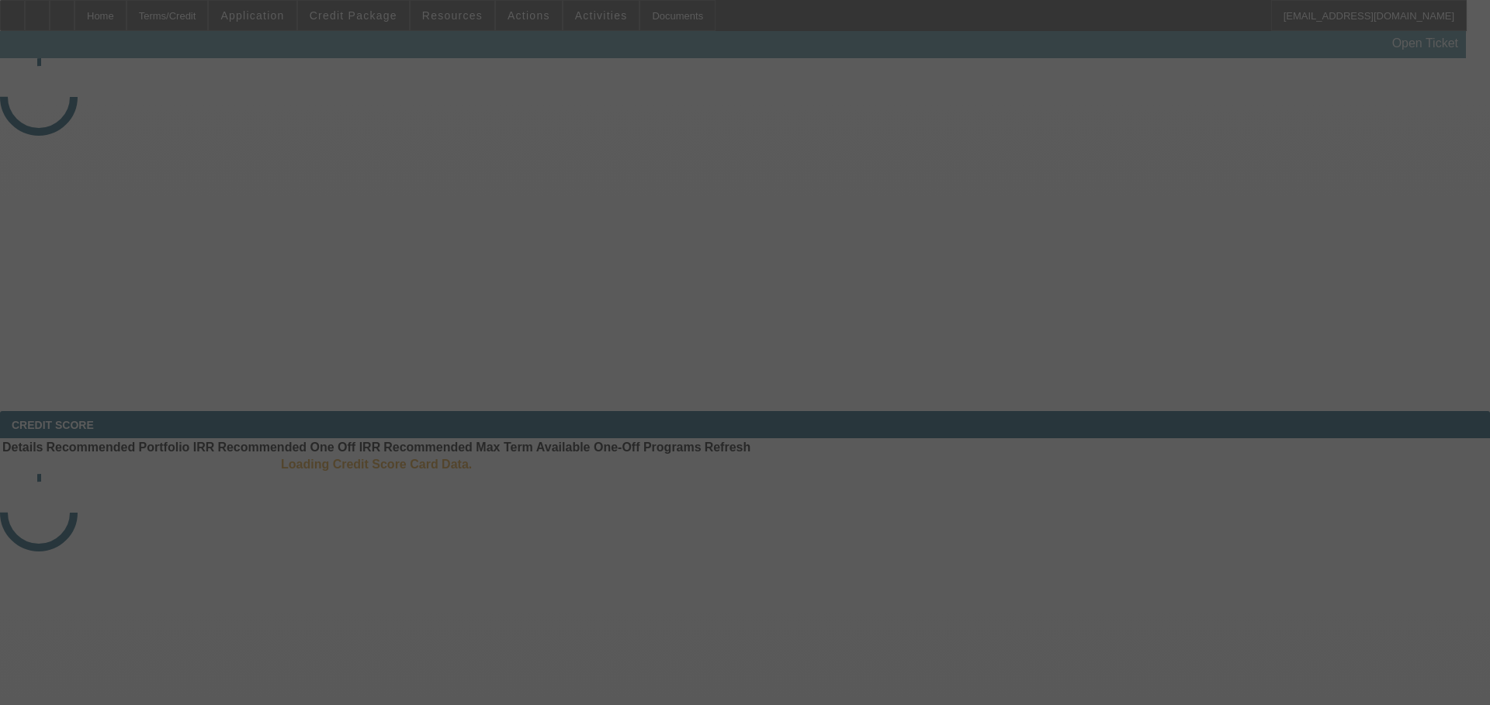
select select "4"
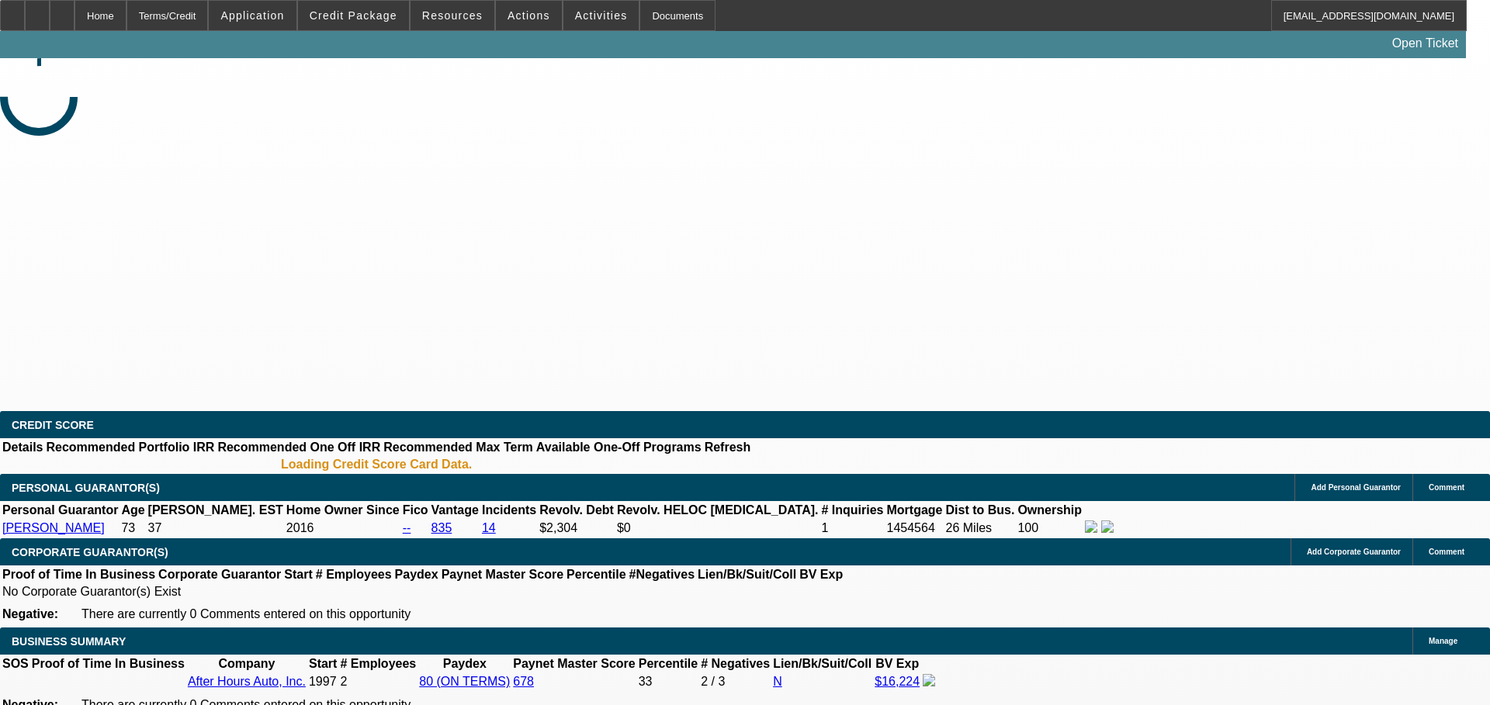
select select "0"
select select "2"
select select "0.1"
select select "4"
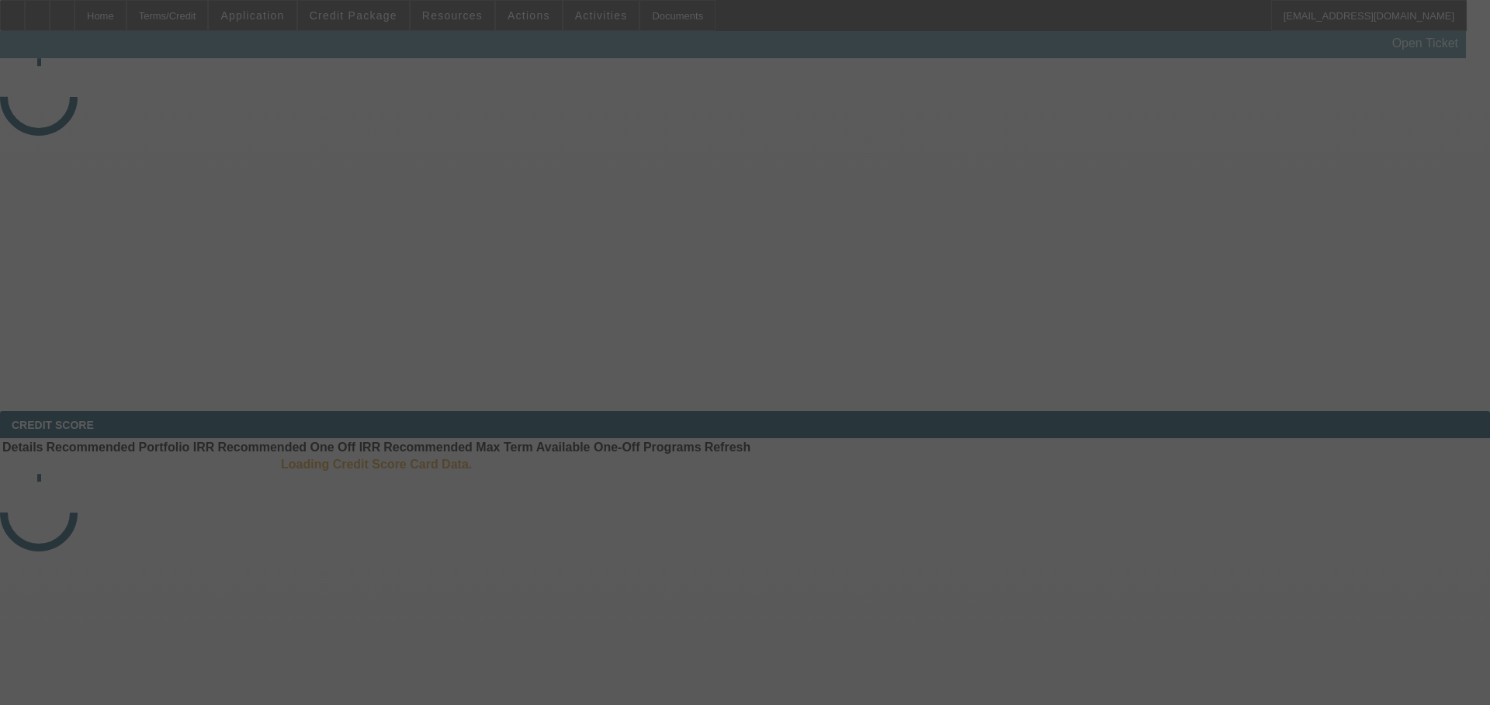
select select "3"
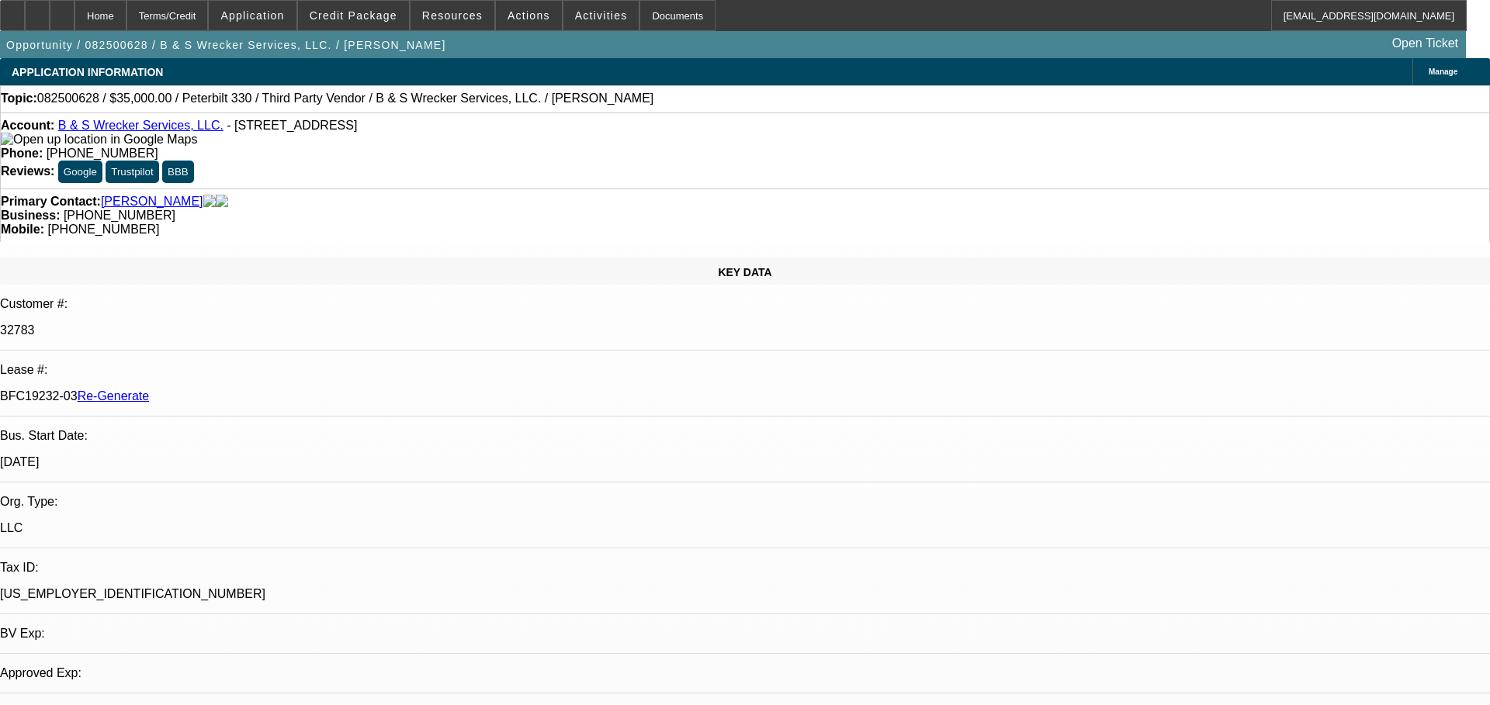
select select "0"
select select "1"
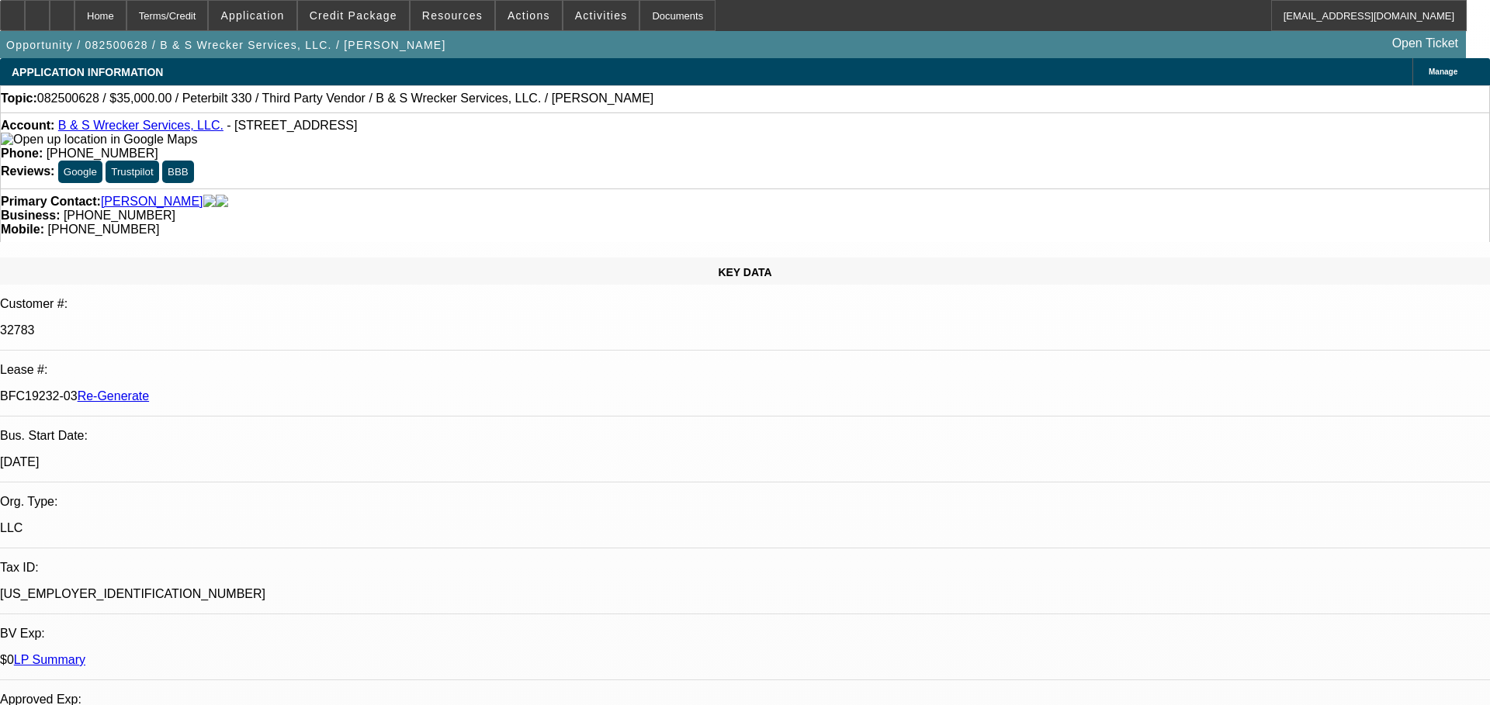
select select "6"
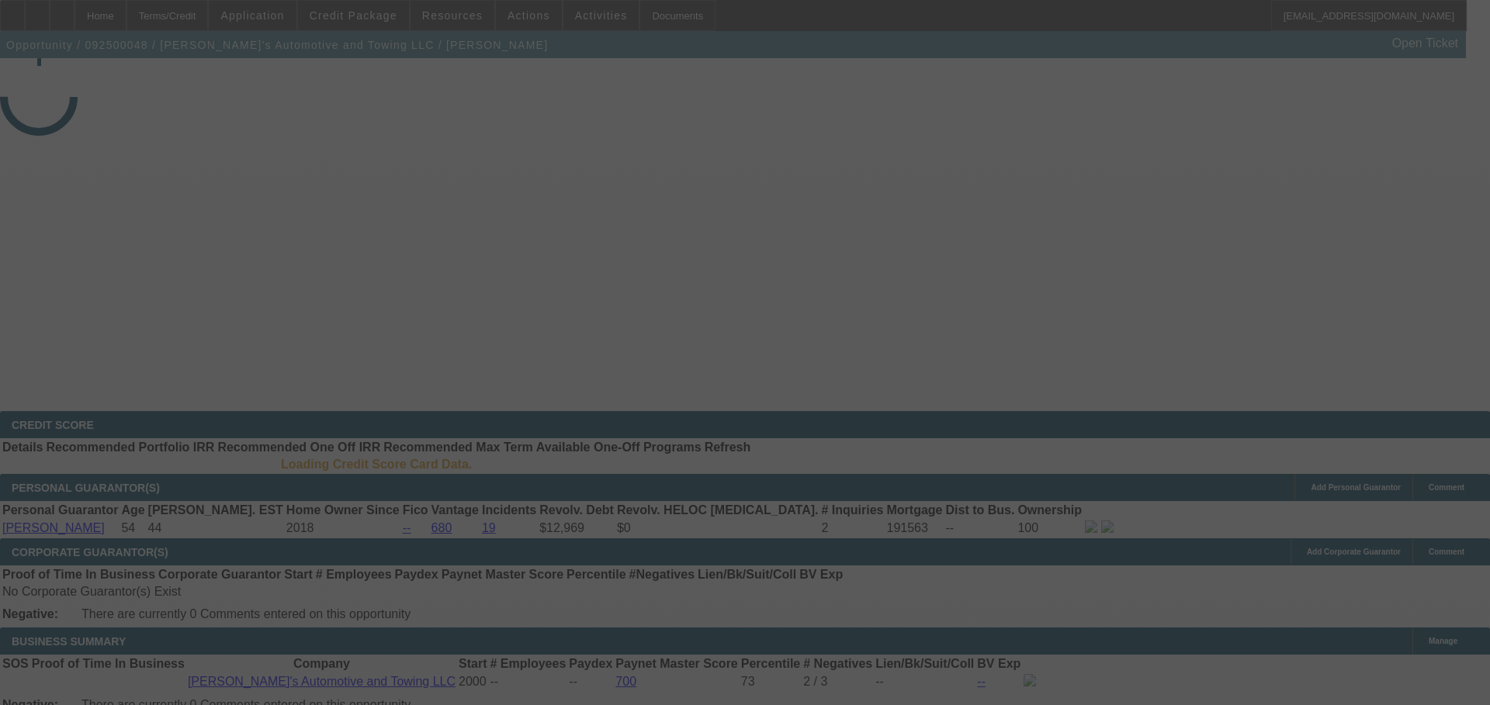
select select "4"
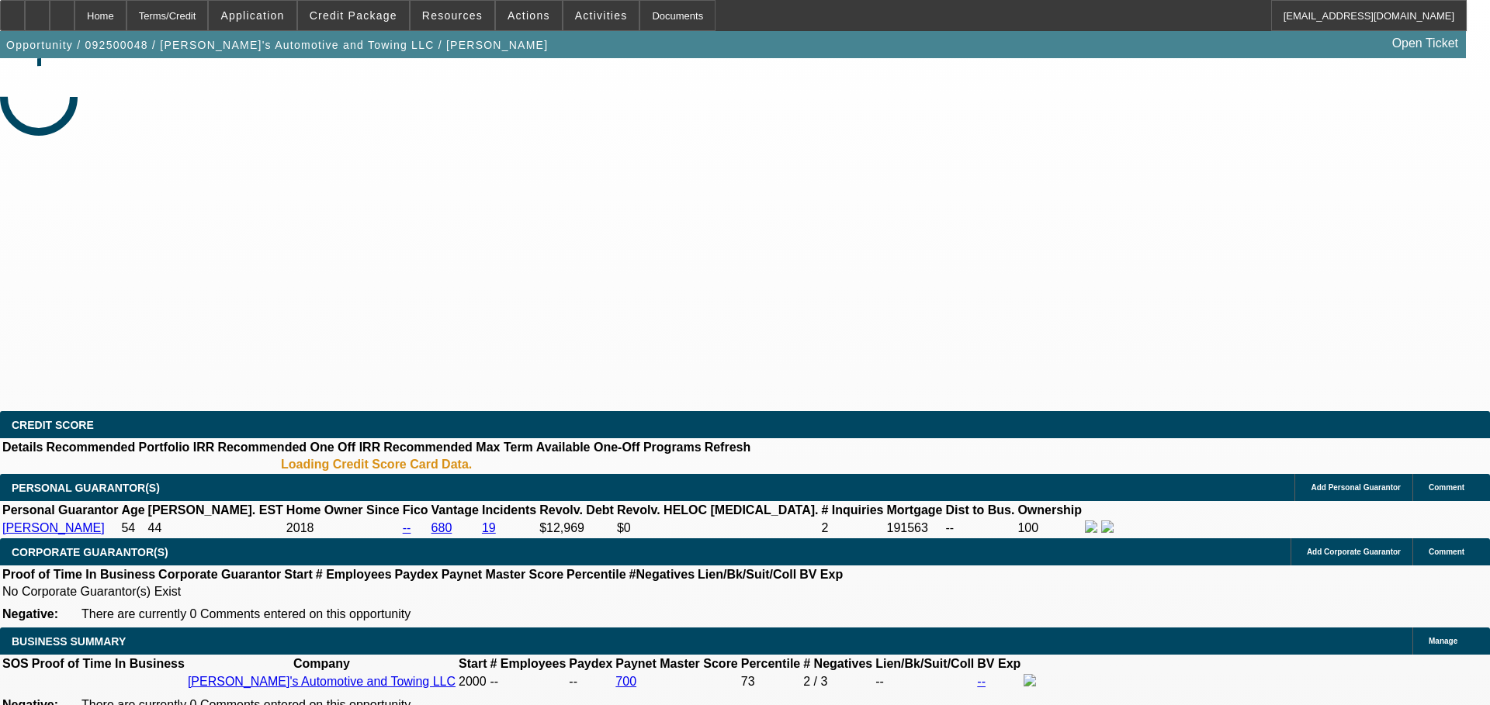
select select "0"
select select "0.1"
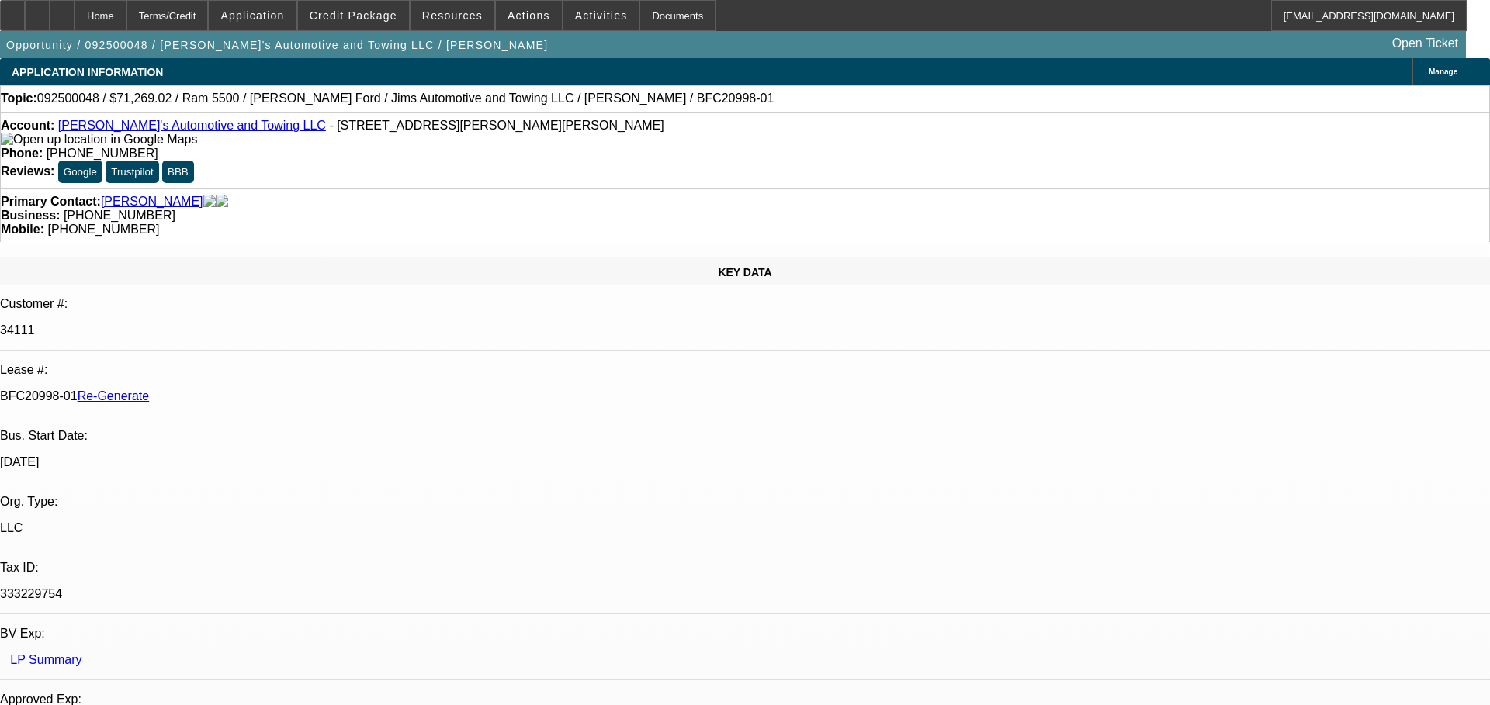
select select "1"
select select "3"
select select "4"
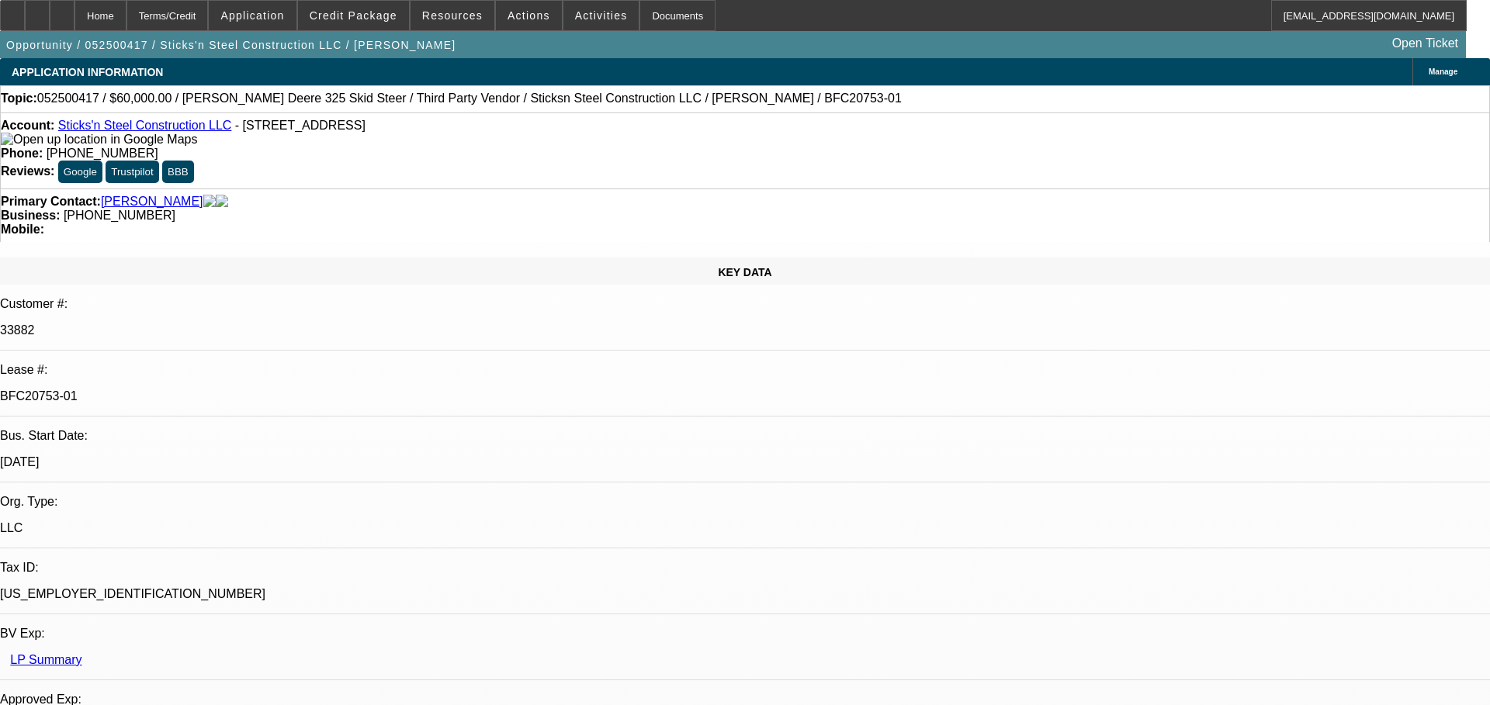
select select "0"
select select "6"
select select "0"
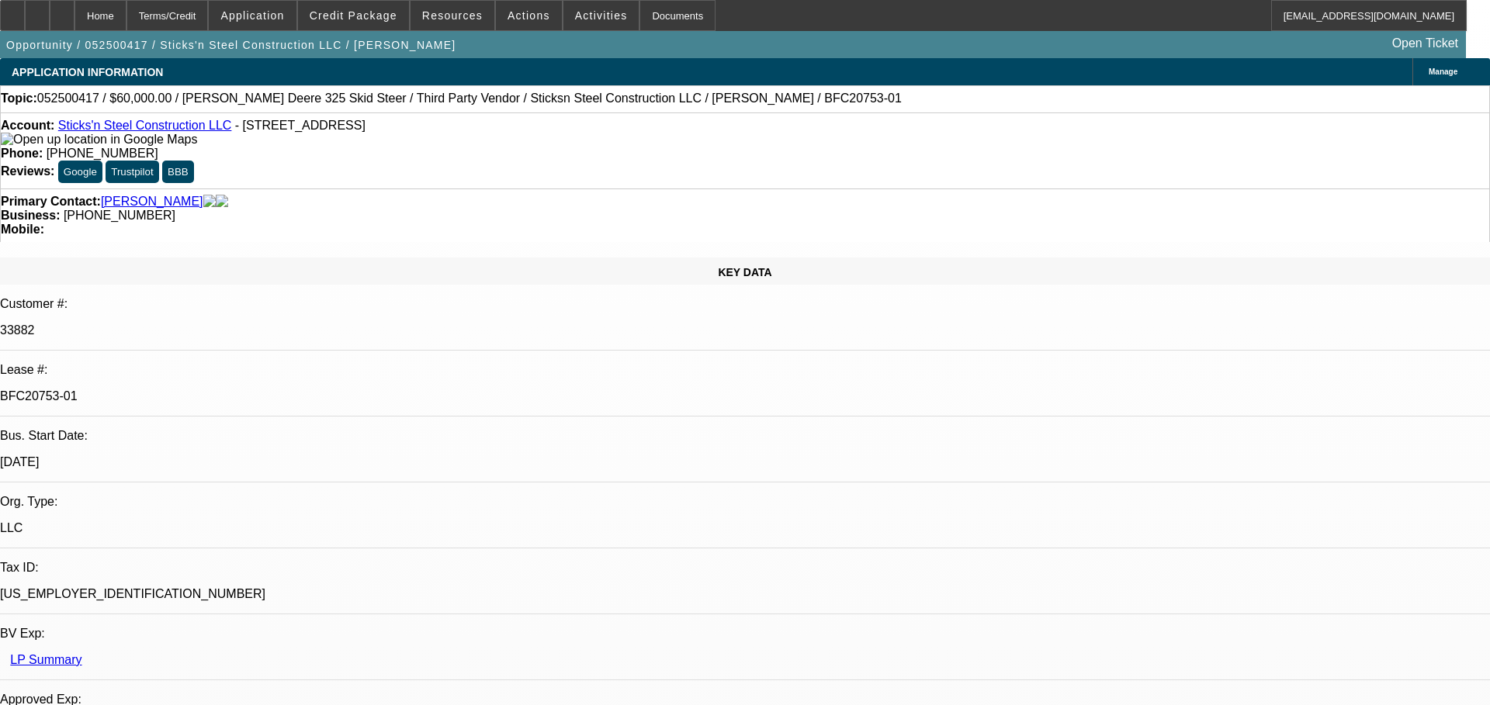
select select "0"
select select "6"
select select "0"
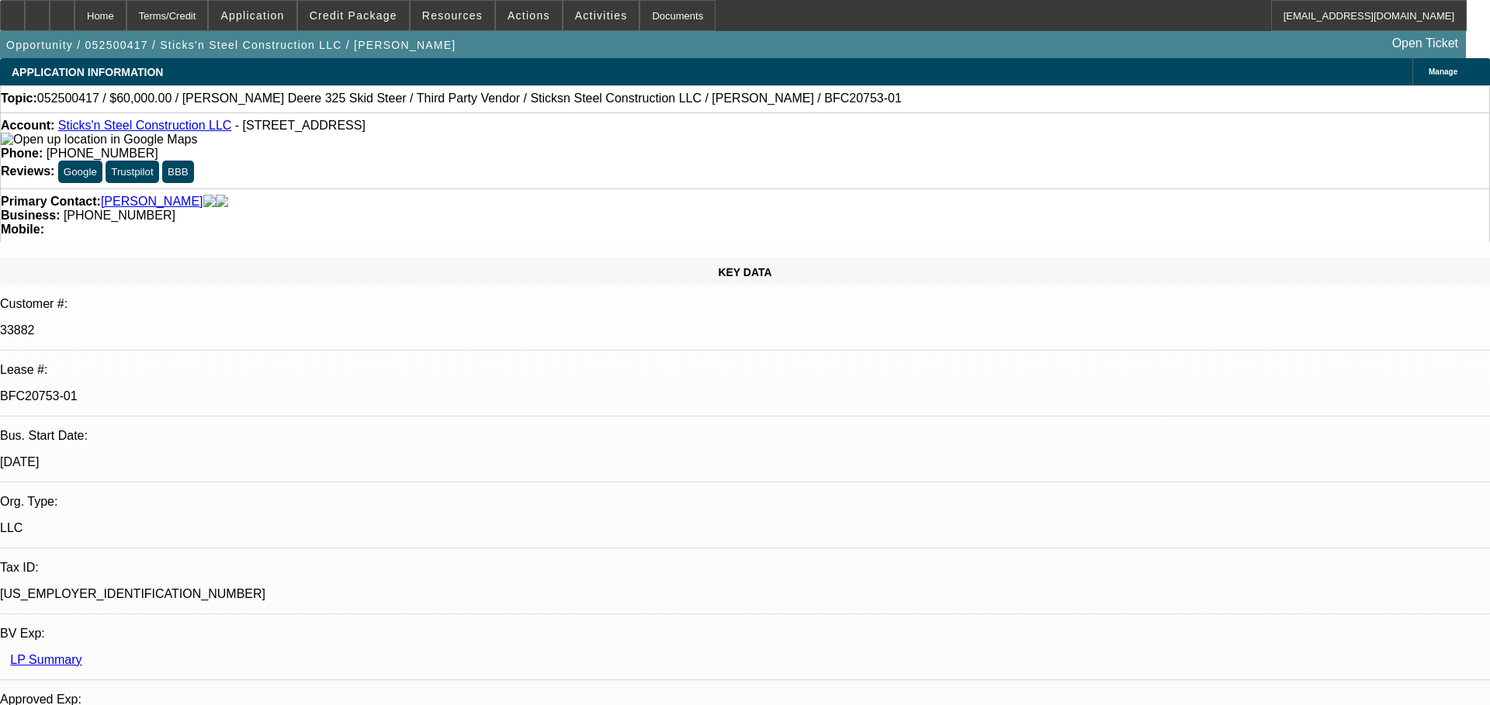
select select "0"
select select "6"
select select "0"
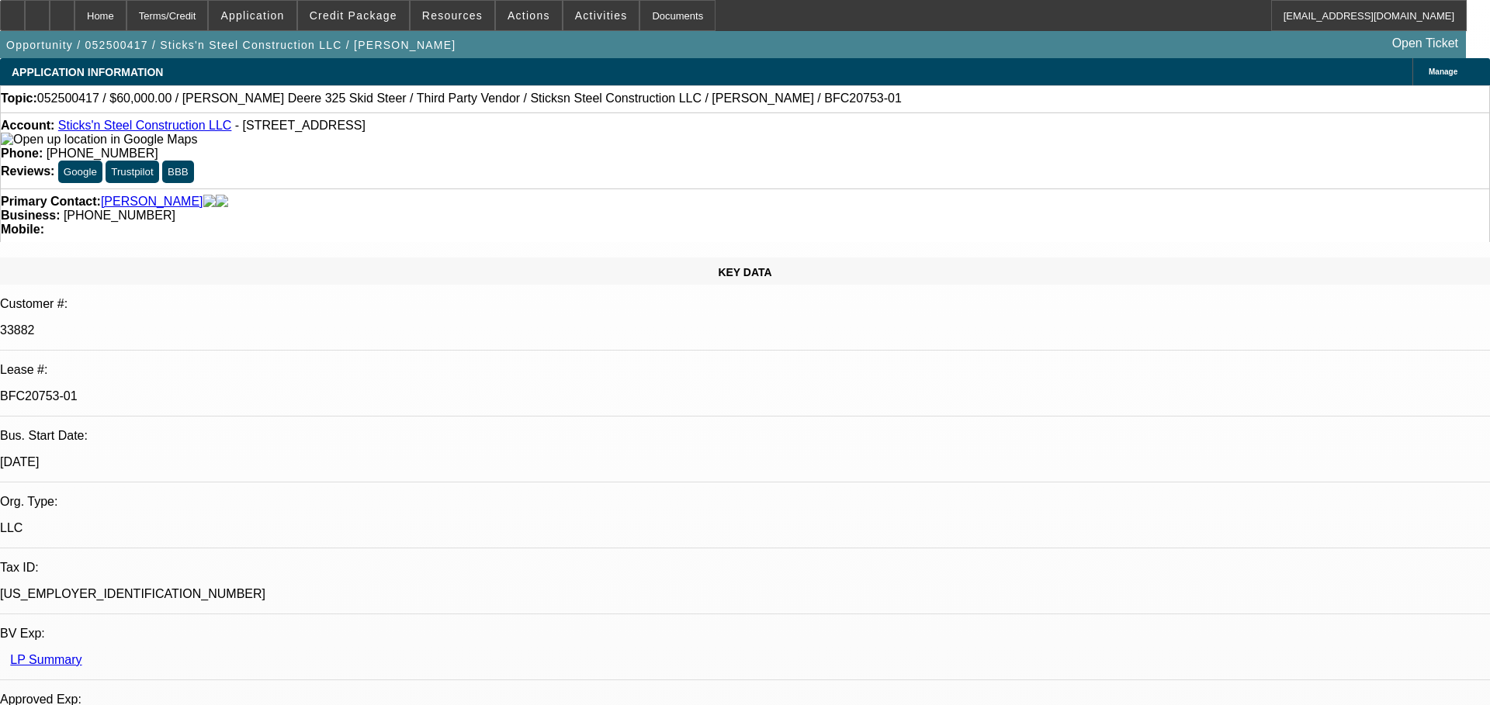
select select "6"
